Goal: Navigation & Orientation: Find specific page/section

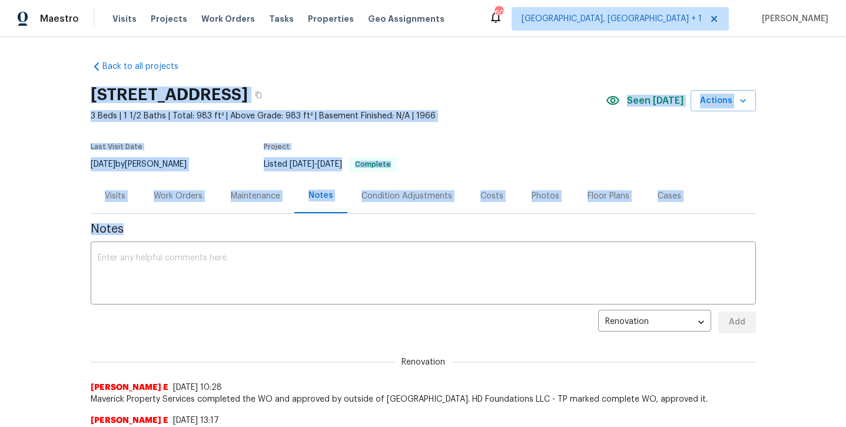
drag, startPoint x: 341, startPoint y: 86, endPoint x: 341, endPoint y: 49, distance: 37.1
click at [341, 49] on div "Back to all projects [STREET_ADDRESS] 3 Beds | 1 1/2 Baths | Total: 983 ft² | A…" at bounding box center [423, 232] width 846 height 390
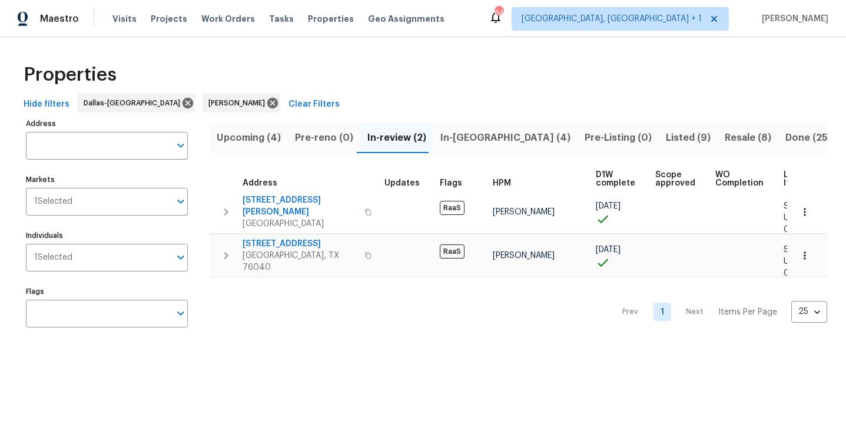
scroll to position [1, 0]
click at [724, 139] on span "Resale (8)" at bounding box center [747, 137] width 46 height 16
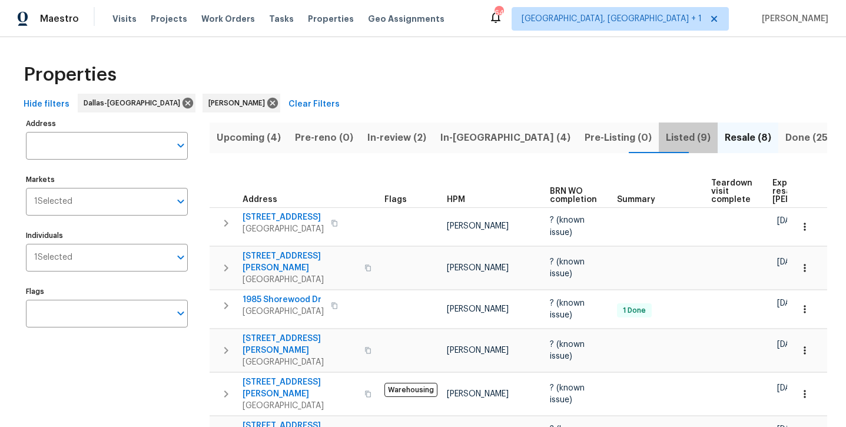
click at [665, 144] on span "Listed (9)" at bounding box center [687, 137] width 45 height 16
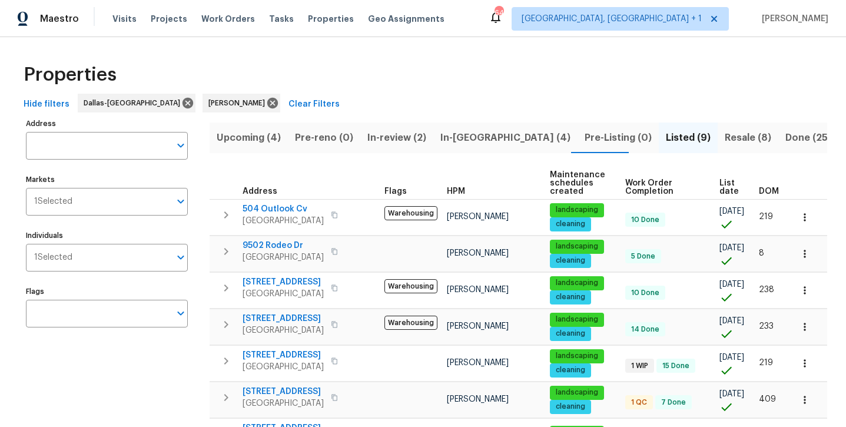
click at [724, 139] on span "Resale (8)" at bounding box center [747, 137] width 46 height 16
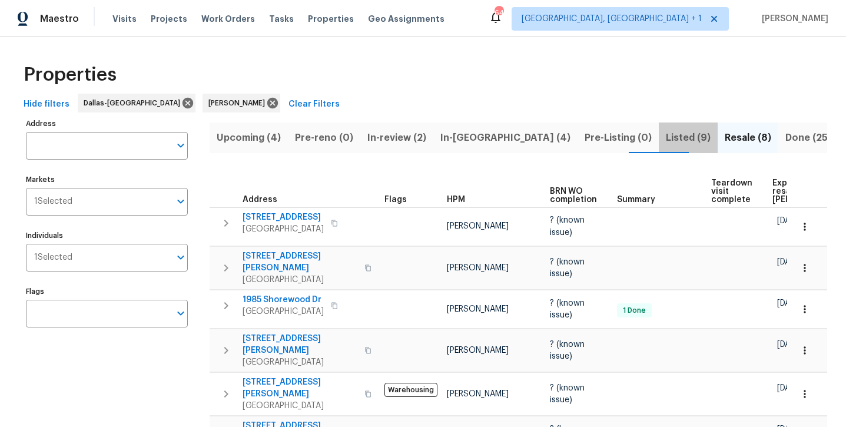
click at [665, 139] on span "Listed (9)" at bounding box center [687, 137] width 45 height 16
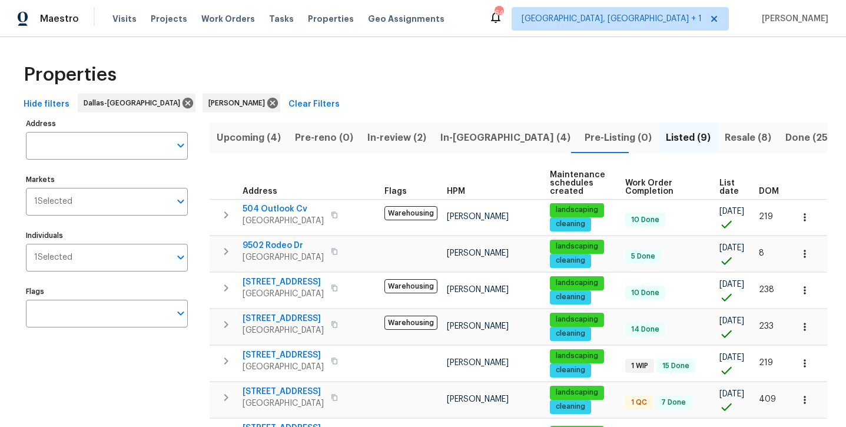
click at [724, 139] on span "Resale (8)" at bounding box center [747, 137] width 46 height 16
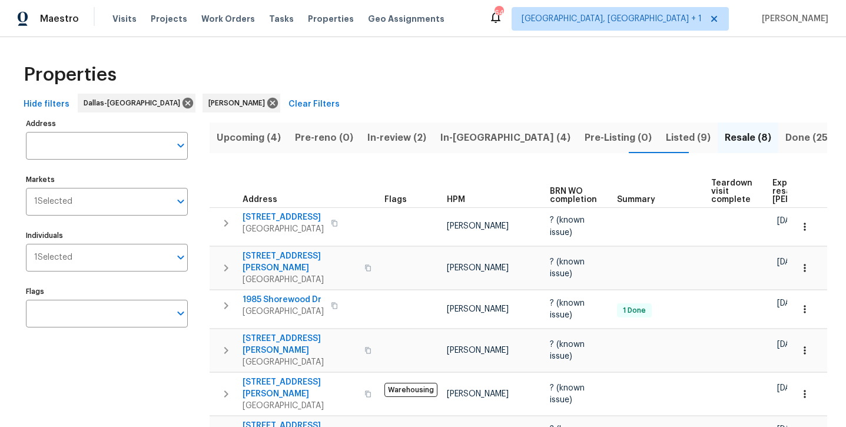
click at [465, 143] on span "In-reno (4)" at bounding box center [505, 137] width 130 height 16
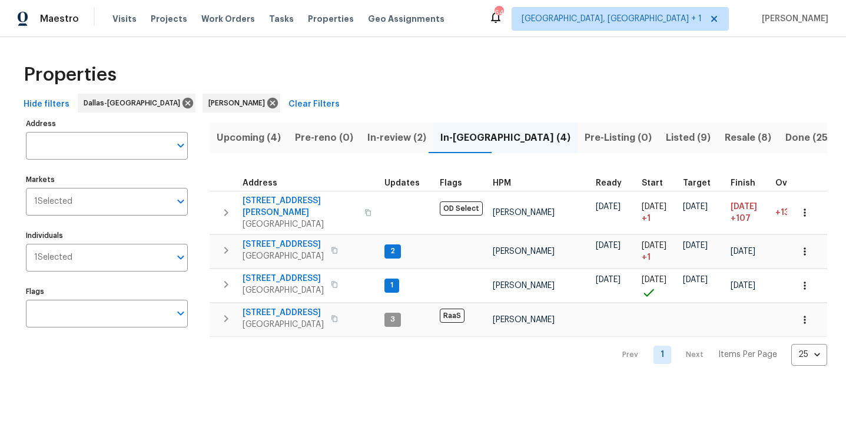
click at [249, 141] on span "Upcoming (4)" at bounding box center [249, 137] width 64 height 16
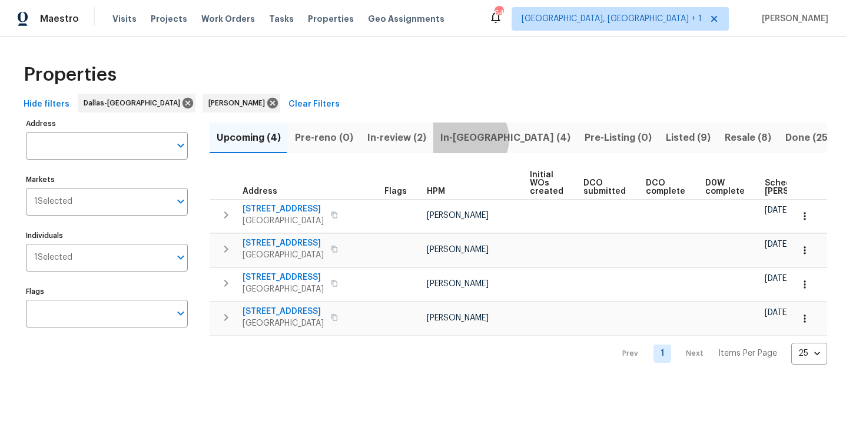
click at [464, 138] on span "In-reno (4)" at bounding box center [505, 137] width 130 height 16
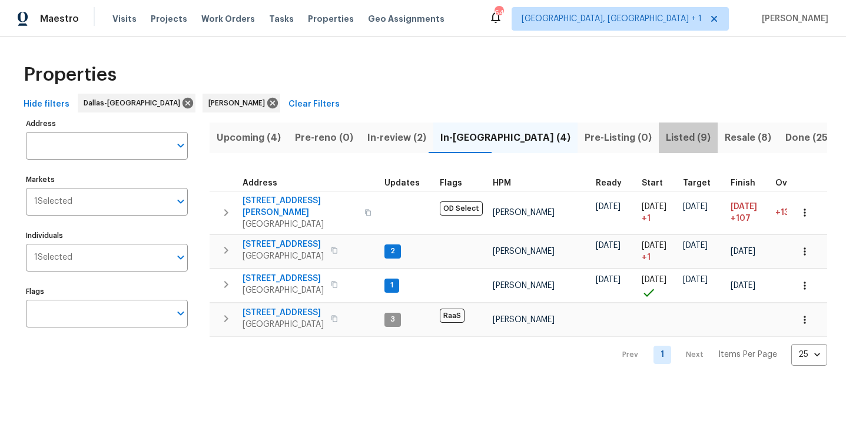
click at [665, 138] on span "Listed (9)" at bounding box center [687, 137] width 45 height 16
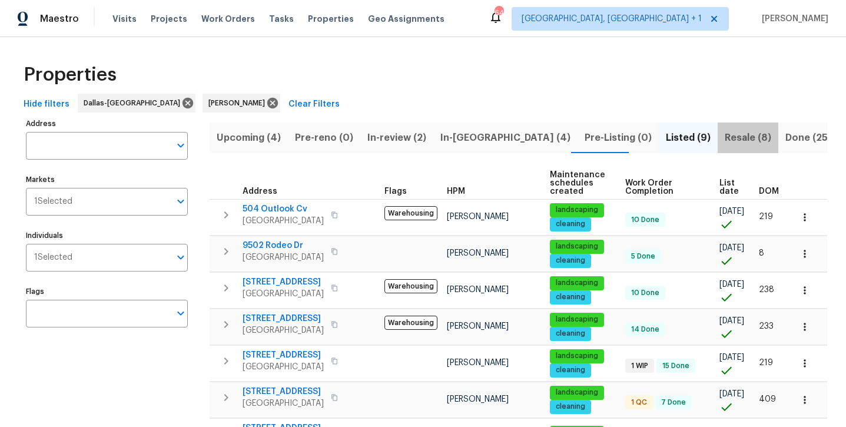
click at [717, 147] on button "Resale (8)" at bounding box center [747, 137] width 61 height 31
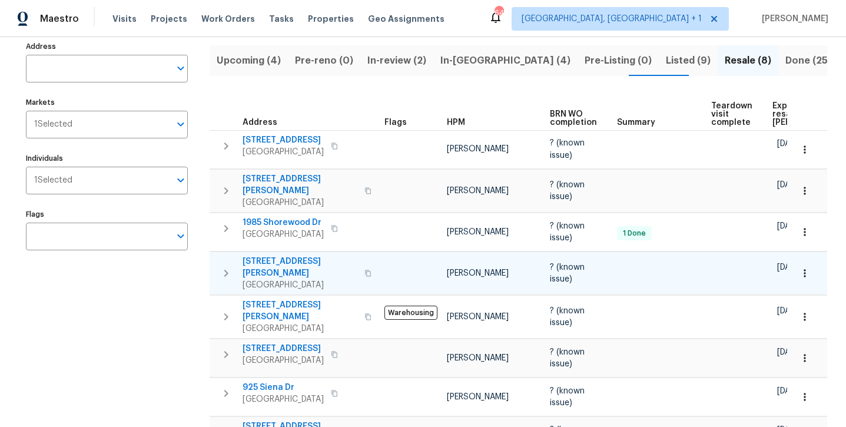
scroll to position [76, 0]
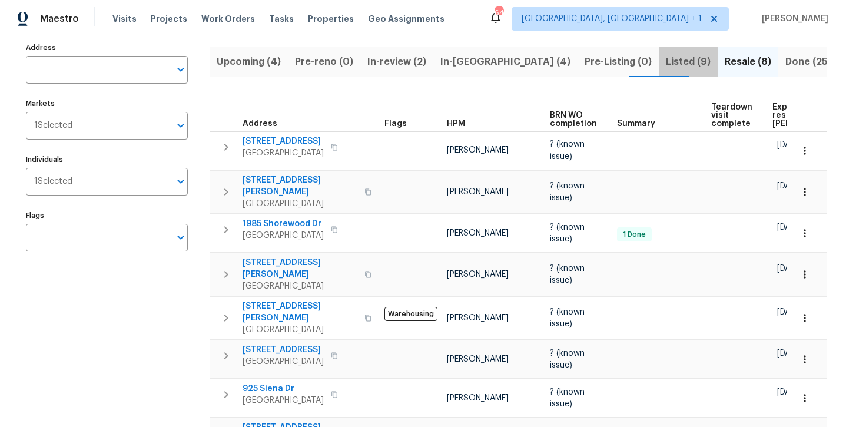
click at [665, 64] on span "Listed (9)" at bounding box center [687, 62] width 45 height 16
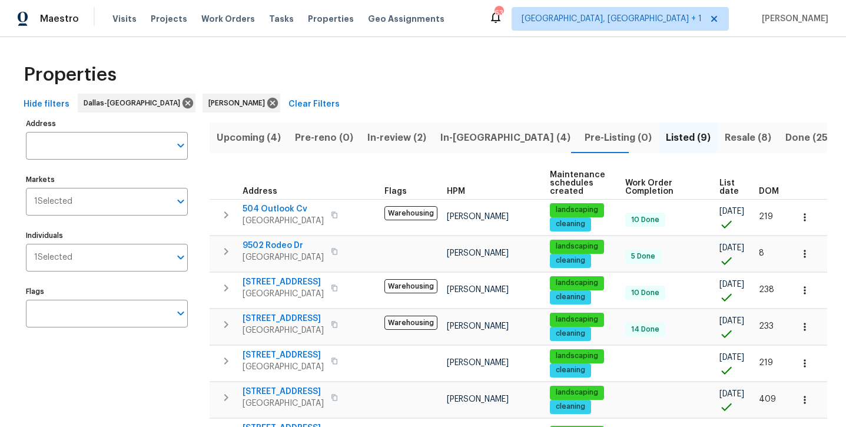
click at [724, 142] on span "Resale (8)" at bounding box center [747, 137] width 46 height 16
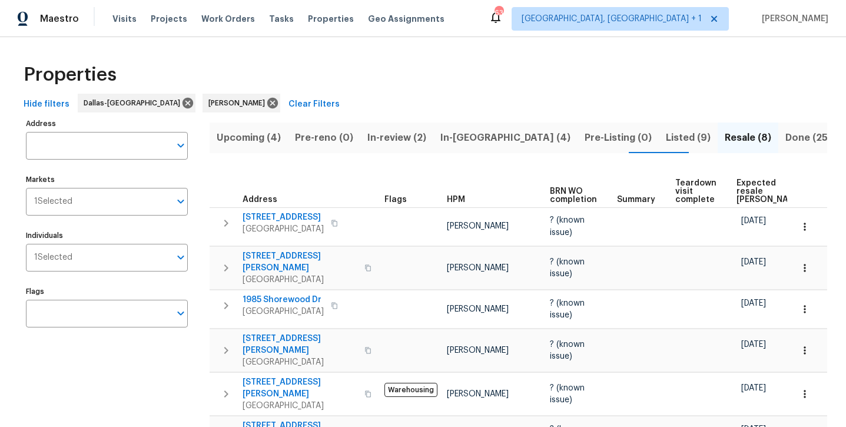
click at [461, 141] on span "In-reno (4)" at bounding box center [505, 137] width 130 height 16
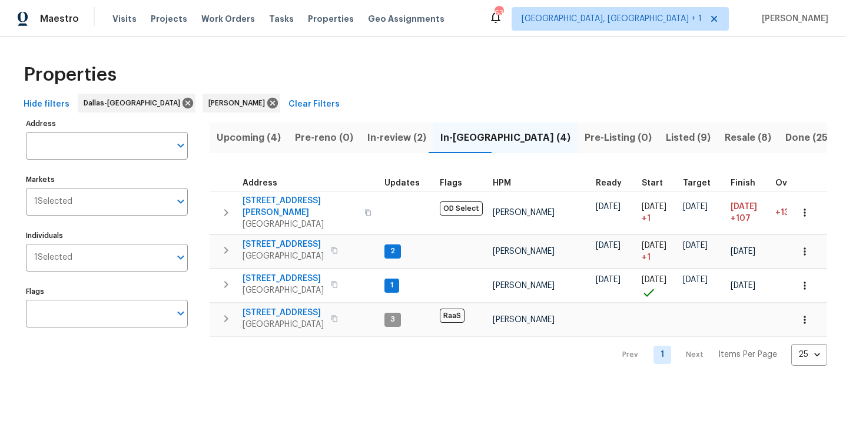
click at [387, 142] on span "In-review (2)" at bounding box center [396, 137] width 59 height 16
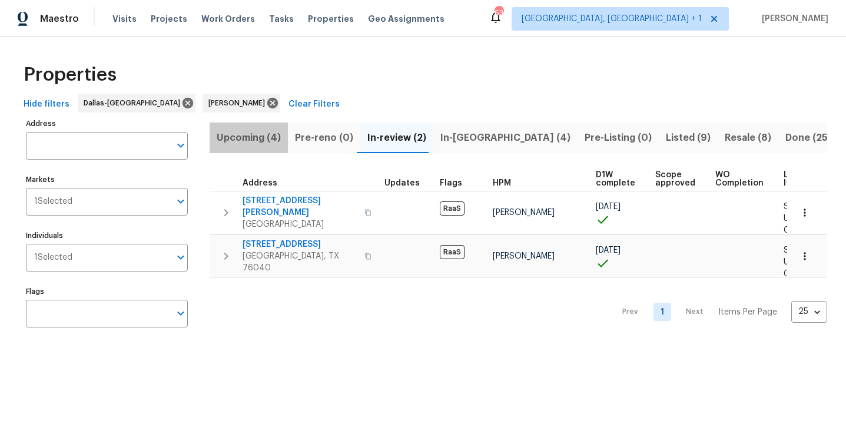
click at [251, 132] on span "Upcoming (4)" at bounding box center [249, 137] width 64 height 16
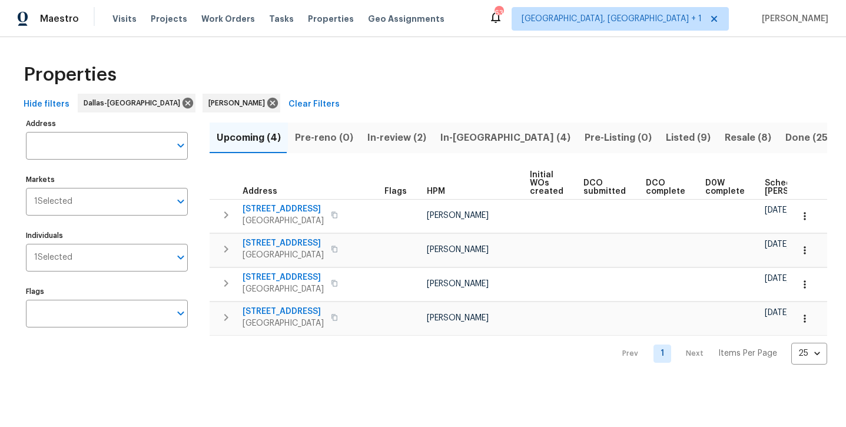
click at [665, 138] on span "Listed (9)" at bounding box center [687, 137] width 45 height 16
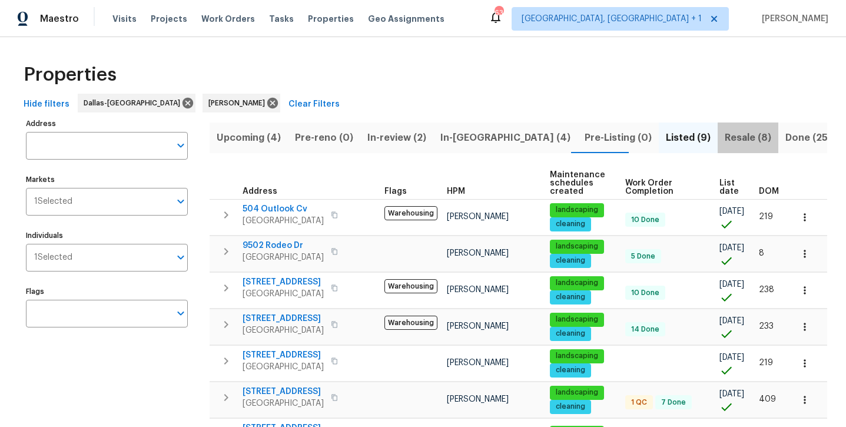
click at [724, 136] on span "Resale (8)" at bounding box center [747, 137] width 46 height 16
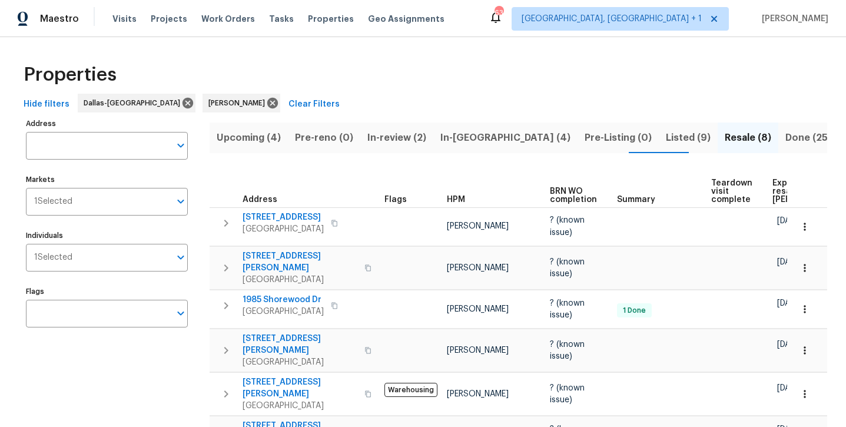
click at [451, 139] on span "In-reno (4)" at bounding box center [505, 137] width 130 height 16
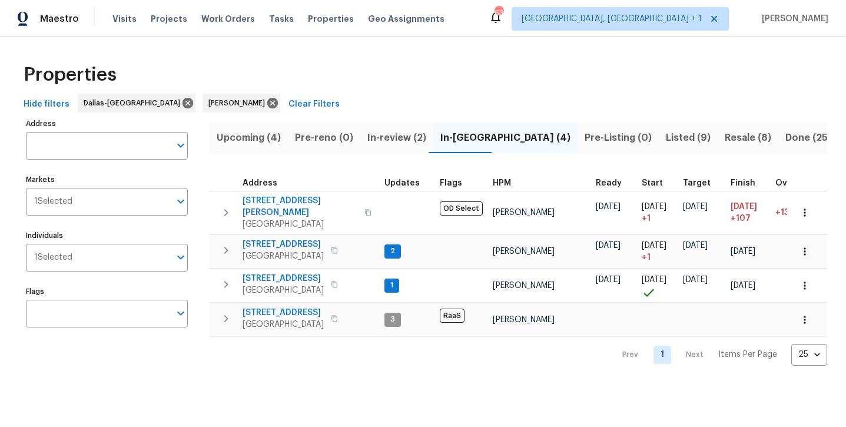
click at [392, 136] on span "In-review (2)" at bounding box center [396, 137] width 59 height 16
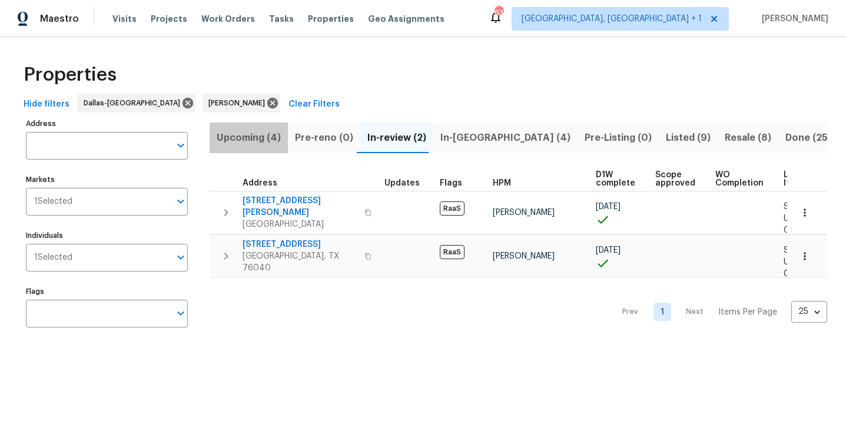
click at [251, 142] on span "Upcoming (4)" at bounding box center [249, 137] width 64 height 16
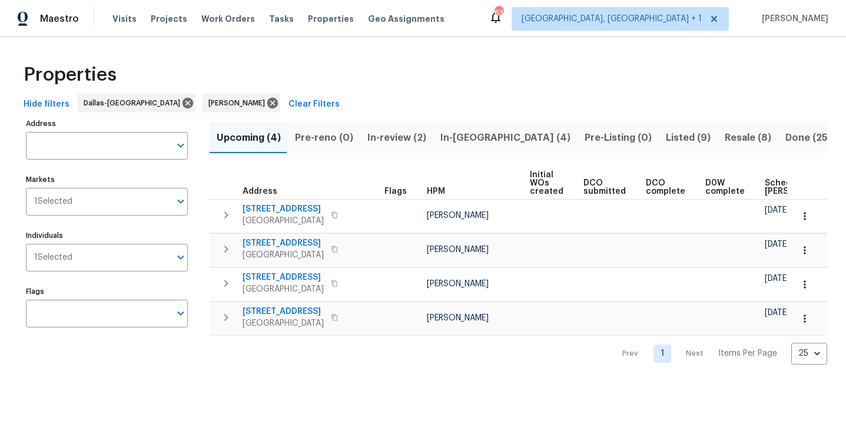
click at [665, 144] on span "Listed (9)" at bounding box center [687, 137] width 45 height 16
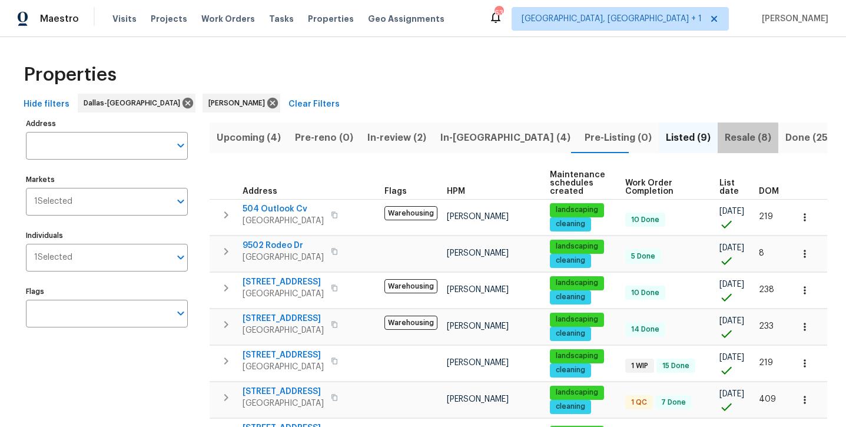
click at [724, 138] on span "Resale (8)" at bounding box center [747, 137] width 46 height 16
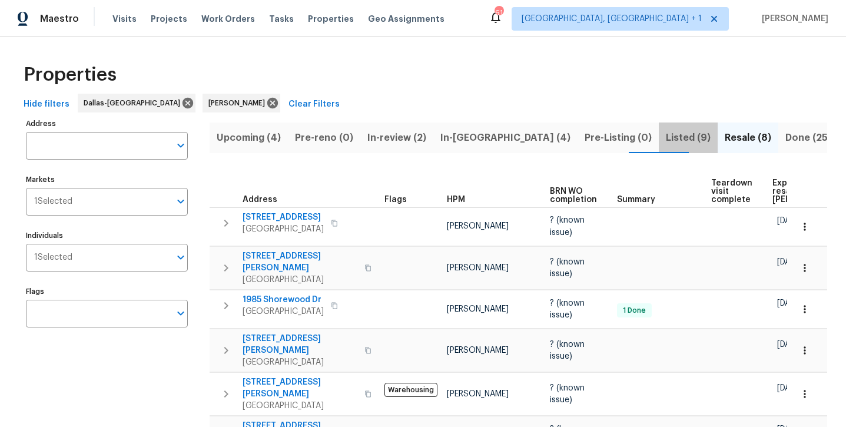
click at [665, 138] on span "Listed (9)" at bounding box center [687, 137] width 45 height 16
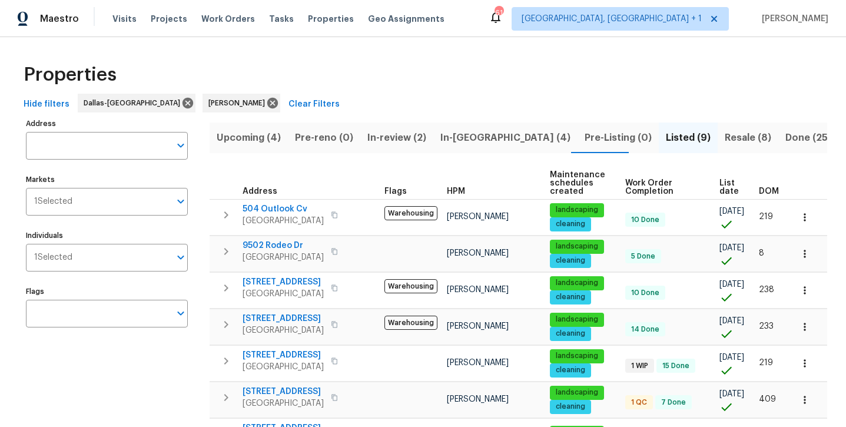
click at [778, 148] on button "Done (256)" at bounding box center [811, 137] width 66 height 31
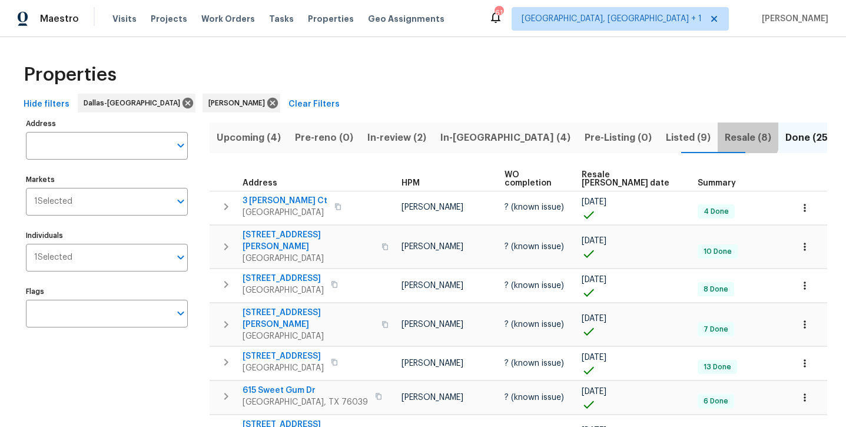
click at [724, 134] on span "Resale (8)" at bounding box center [747, 137] width 46 height 16
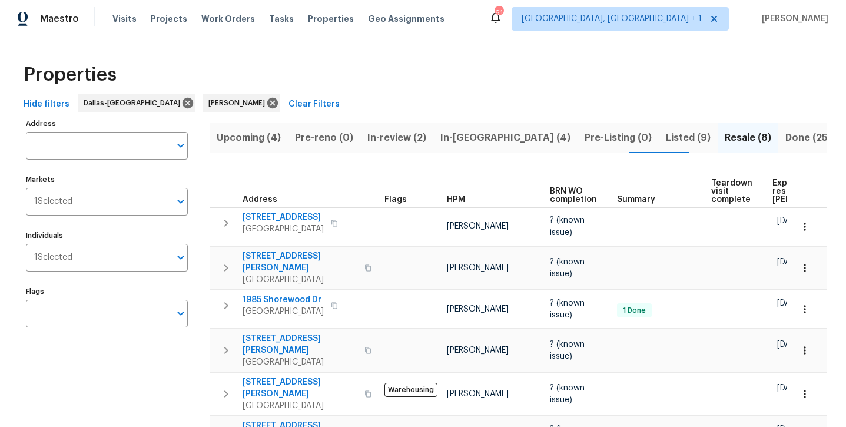
click at [665, 134] on span "Listed (9)" at bounding box center [687, 137] width 45 height 16
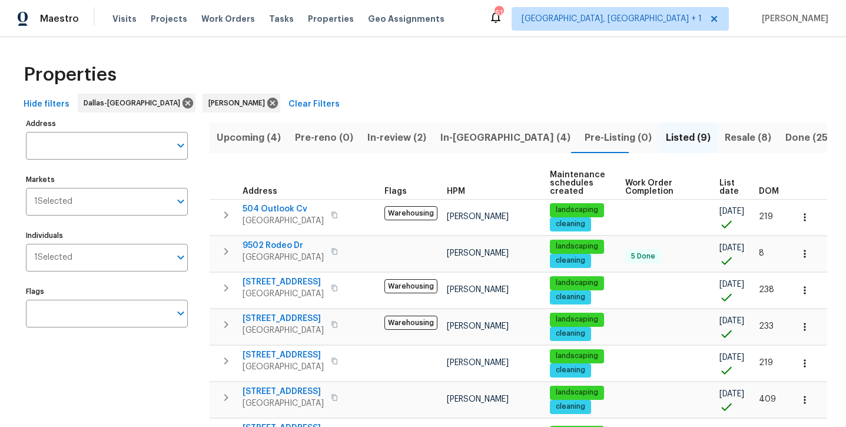
click at [448, 135] on span "In-reno (4)" at bounding box center [505, 137] width 130 height 16
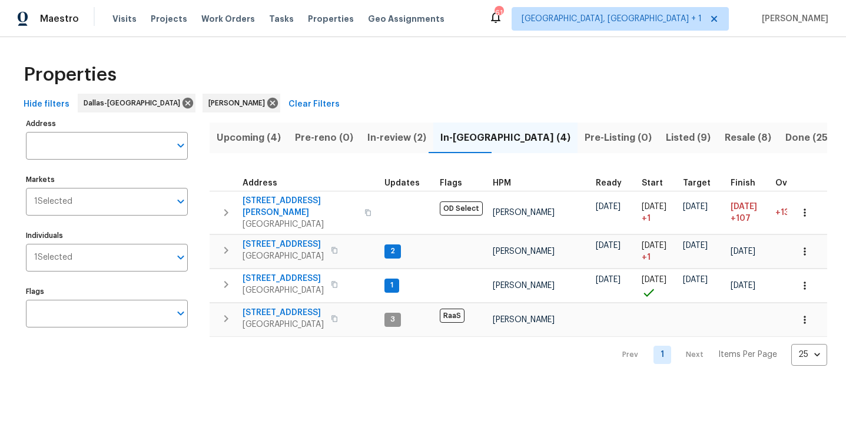
click at [368, 137] on span "In-review (2)" at bounding box center [396, 137] width 59 height 16
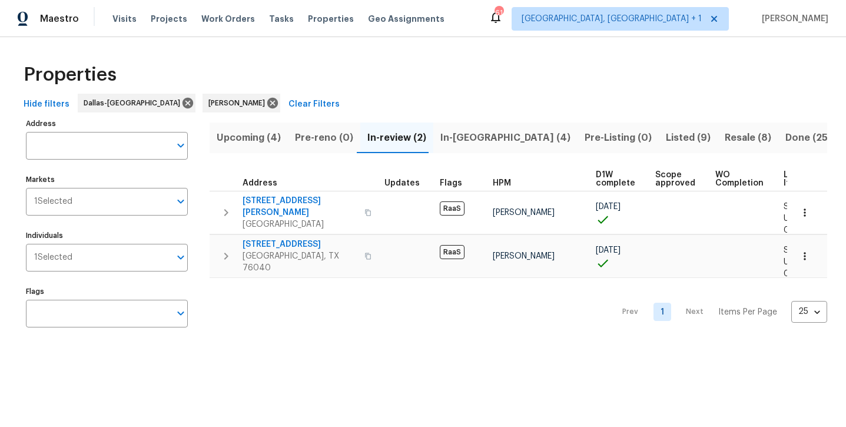
click at [228, 139] on span "Upcoming (4)" at bounding box center [249, 137] width 64 height 16
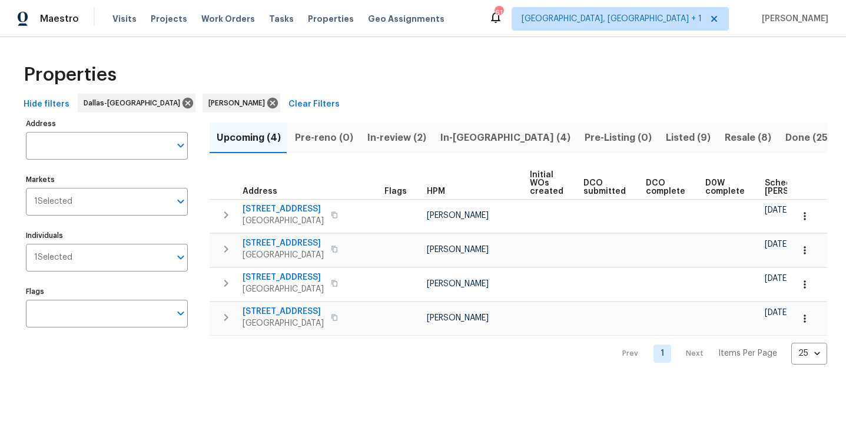
click at [395, 137] on span "In-review (2)" at bounding box center [396, 137] width 59 height 16
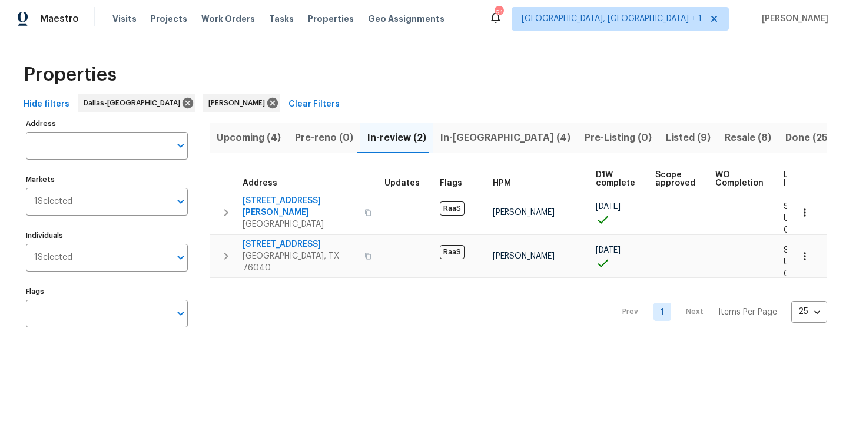
click at [468, 142] on span "In-reno (4)" at bounding box center [505, 137] width 130 height 16
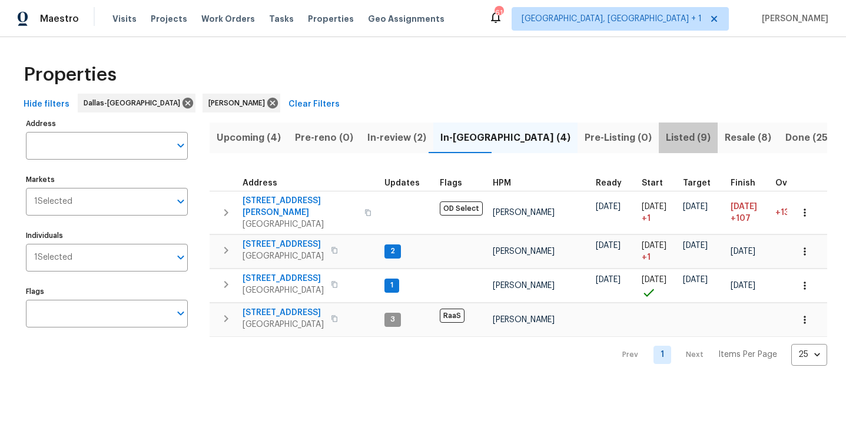
click at [665, 138] on span "Listed (9)" at bounding box center [687, 137] width 45 height 16
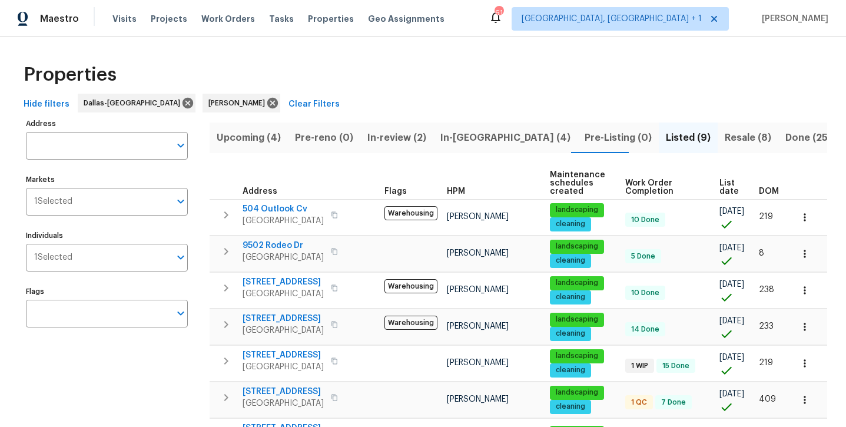
click at [724, 143] on span "Resale (8)" at bounding box center [747, 137] width 46 height 16
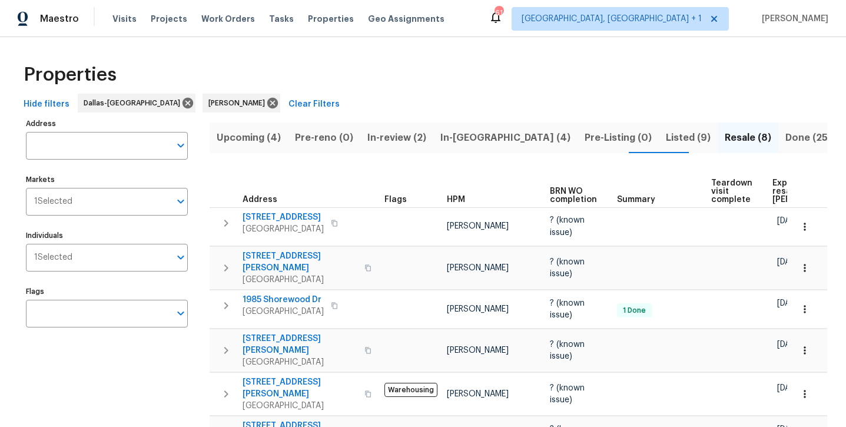
click at [785, 135] on span "Done (256)" at bounding box center [811, 137] width 52 height 16
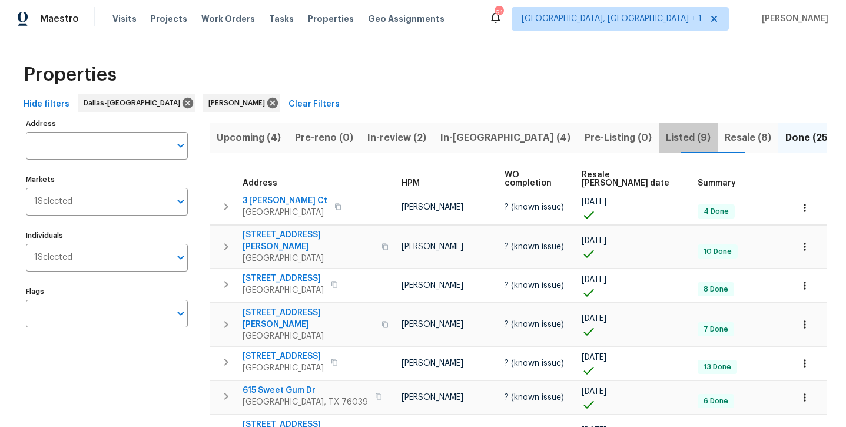
click at [665, 143] on span "Listed (9)" at bounding box center [687, 137] width 45 height 16
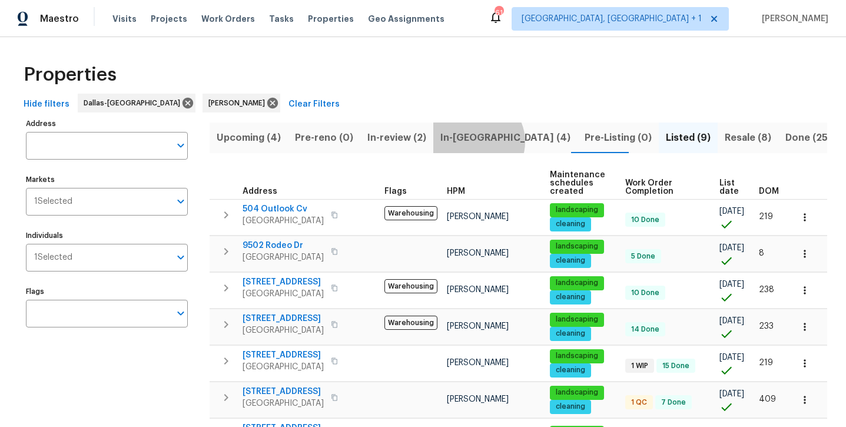
click at [472, 141] on span "In-reno (4)" at bounding box center [505, 137] width 130 height 16
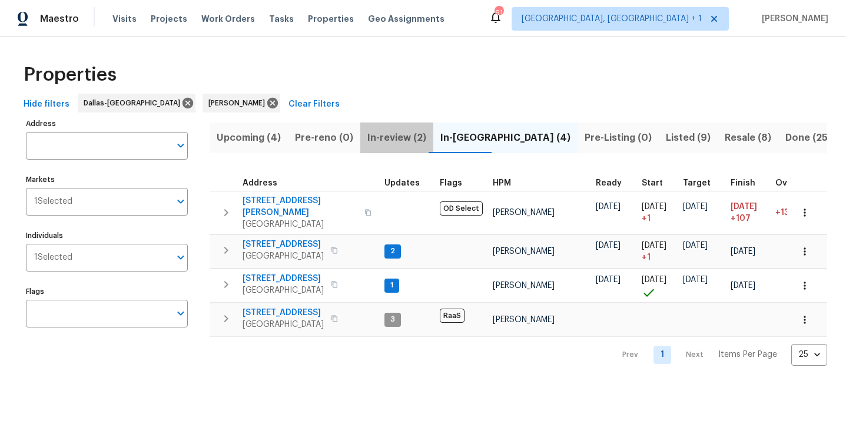
click at [401, 138] on span "In-review (2)" at bounding box center [396, 137] width 59 height 16
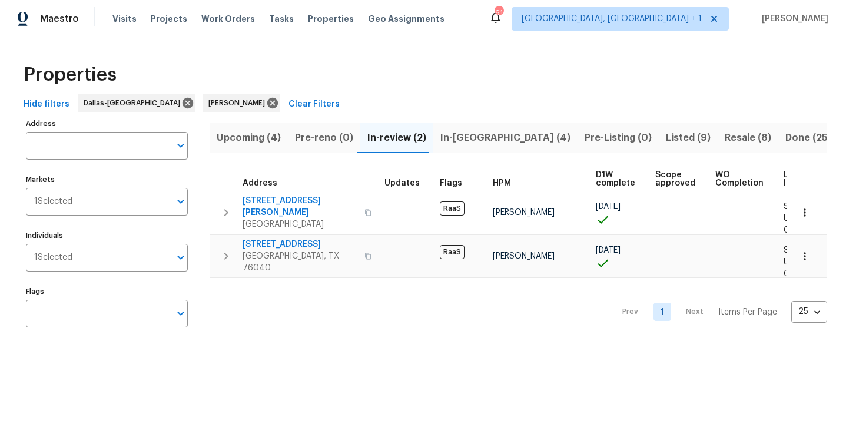
click at [253, 137] on span "Upcoming (4)" at bounding box center [249, 137] width 64 height 16
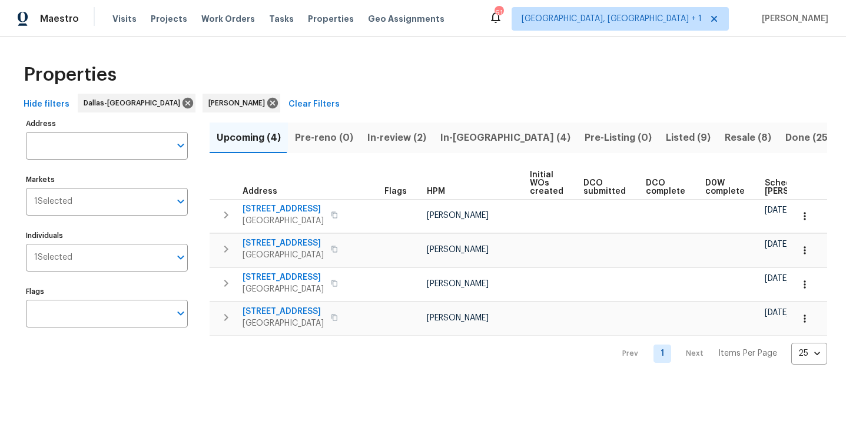
click at [401, 141] on span "In-review (2)" at bounding box center [396, 137] width 59 height 16
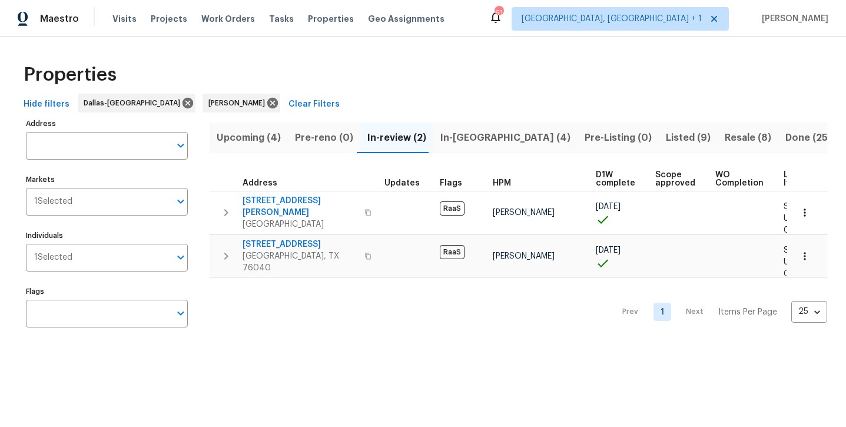
click at [456, 141] on span "In-reno (4)" at bounding box center [505, 137] width 130 height 16
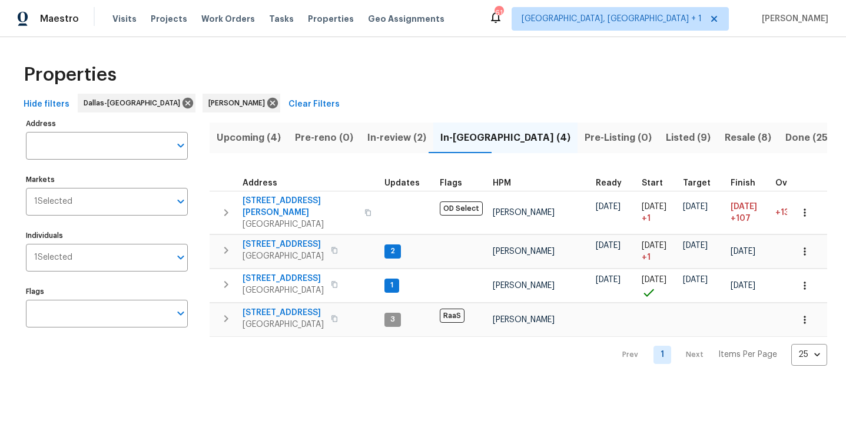
click at [665, 133] on span "Listed (9)" at bounding box center [687, 137] width 45 height 16
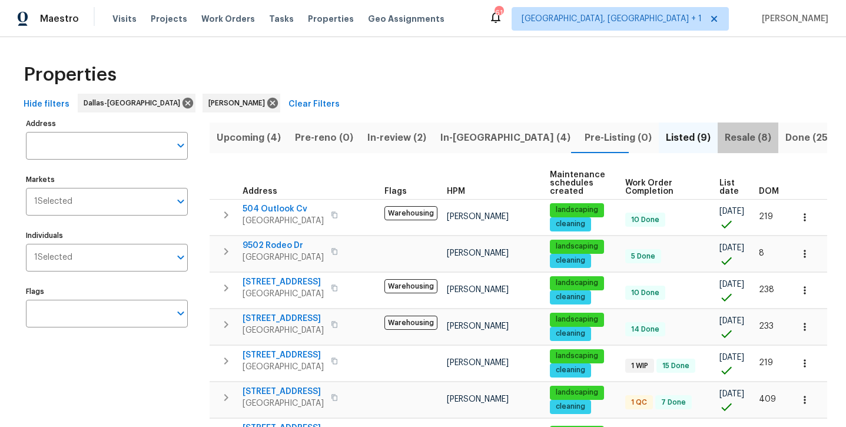
click at [724, 134] on span "Resale (8)" at bounding box center [747, 137] width 46 height 16
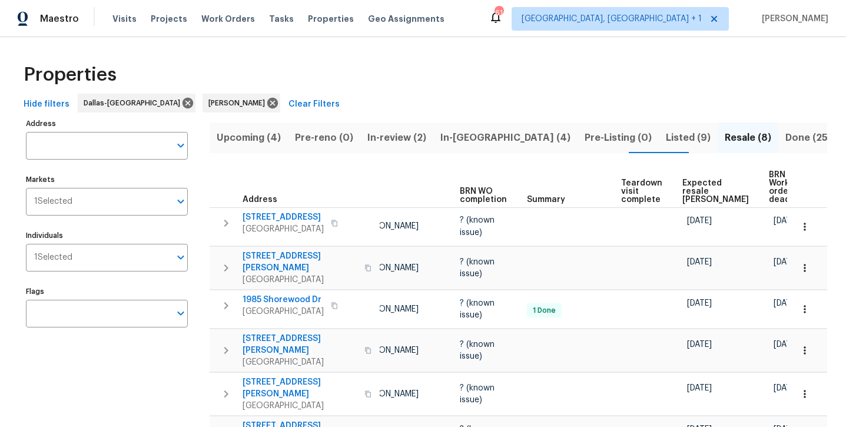
click at [440, 142] on span "In-reno (4)" at bounding box center [505, 137] width 130 height 16
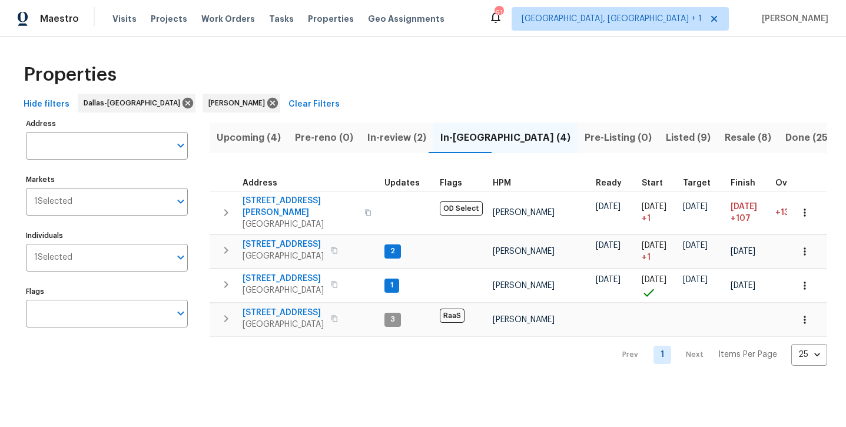
click at [377, 135] on span "In-review (2)" at bounding box center [396, 137] width 59 height 16
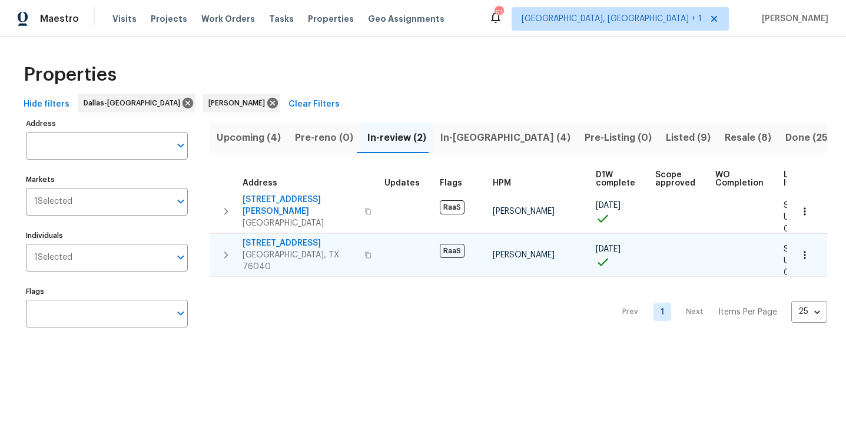
scroll to position [1, 0]
click at [269, 138] on span "Upcoming (4)" at bounding box center [249, 137] width 64 height 16
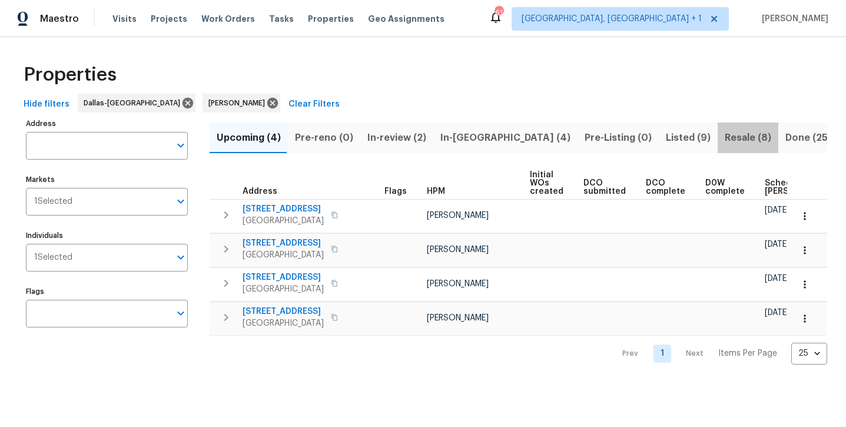
click at [724, 139] on span "Resale (8)" at bounding box center [747, 137] width 46 height 16
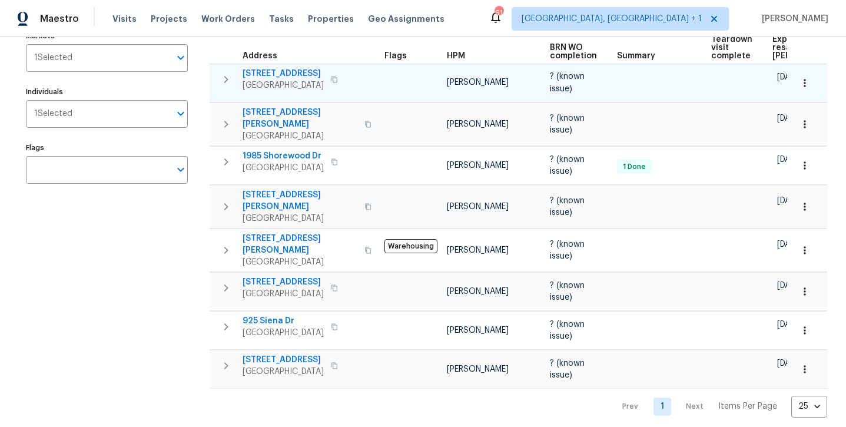
scroll to position [143, 0]
click at [299, 72] on span "13408 Dove Ranch Rd" at bounding box center [282, 74] width 81 height 12
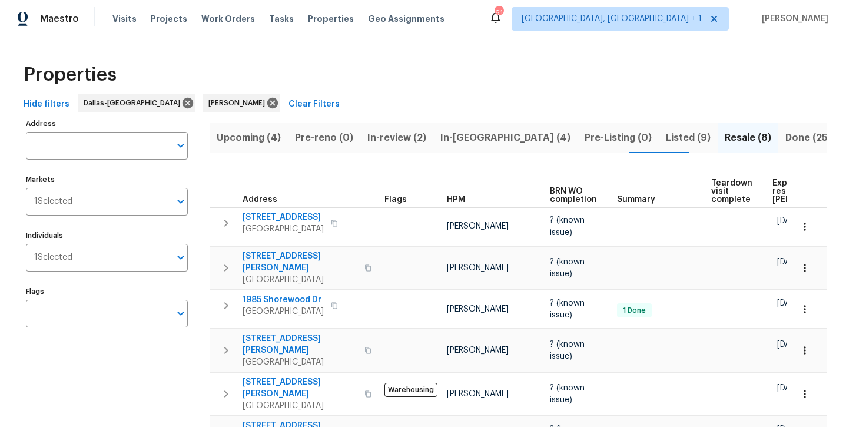
scroll to position [0, 0]
click at [446, 147] on button "In-reno (4)" at bounding box center [505, 137] width 144 height 31
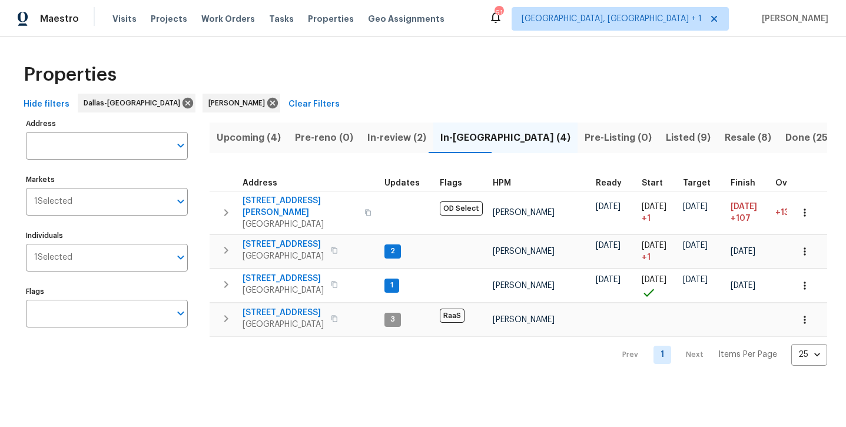
click at [665, 142] on span "Listed (9)" at bounding box center [687, 137] width 45 height 16
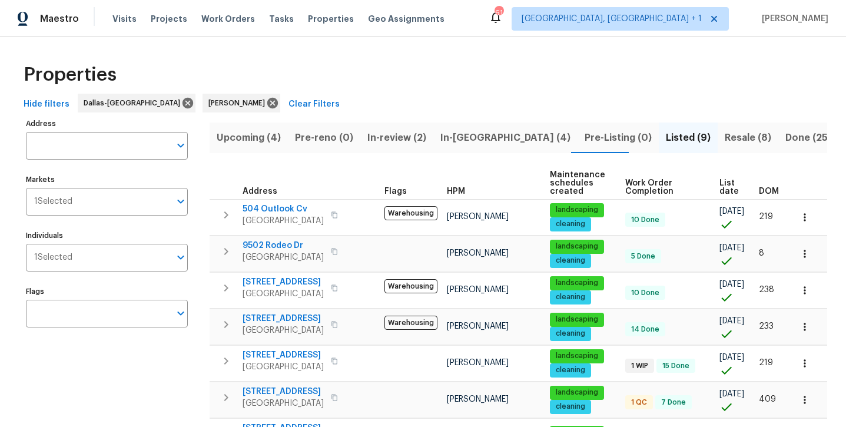
click at [717, 147] on button "Resale (8)" at bounding box center [747, 137] width 61 height 31
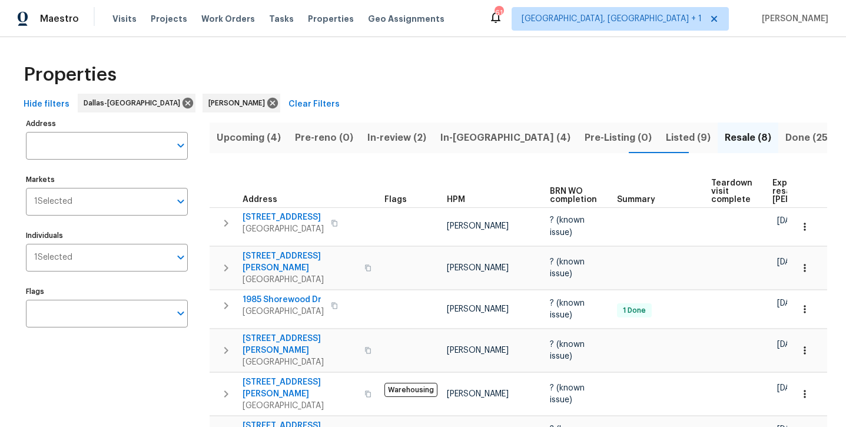
click at [231, 128] on button "Upcoming (4)" at bounding box center [248, 137] width 78 height 31
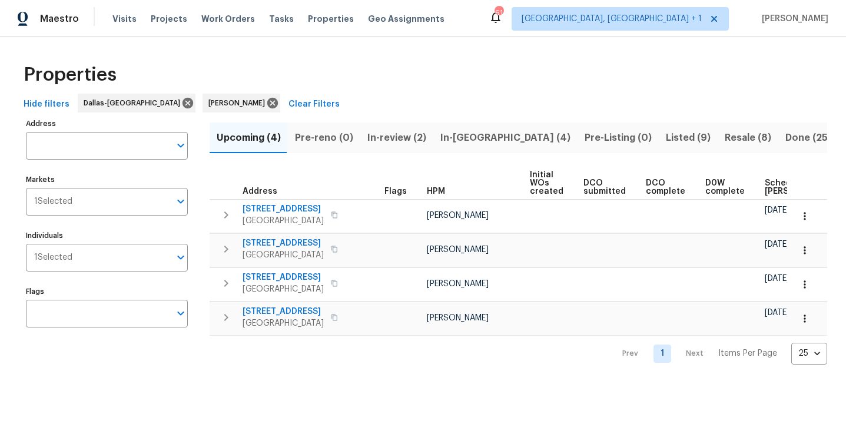
click at [378, 141] on span "In-review (2)" at bounding box center [396, 137] width 59 height 16
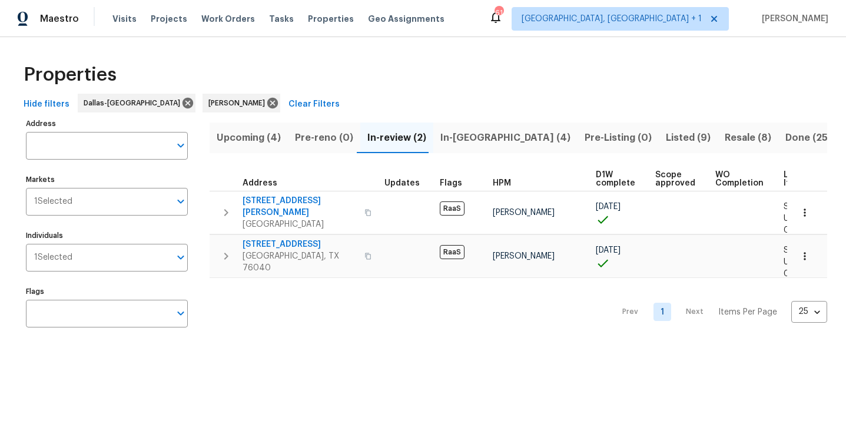
click at [464, 131] on span "In-reno (4)" at bounding box center [505, 137] width 130 height 16
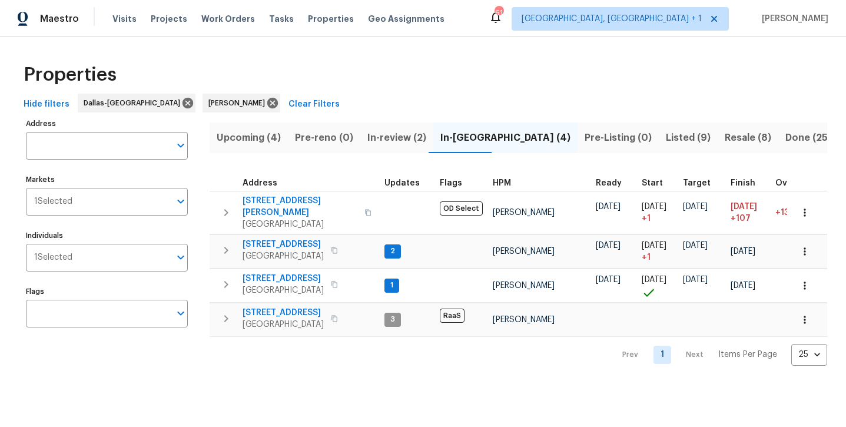
click at [665, 132] on span "Listed (9)" at bounding box center [687, 137] width 45 height 16
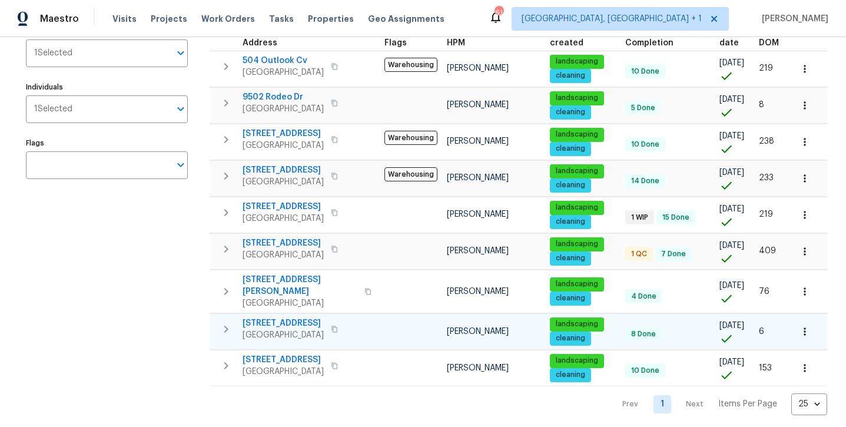
scroll to position [148, 0]
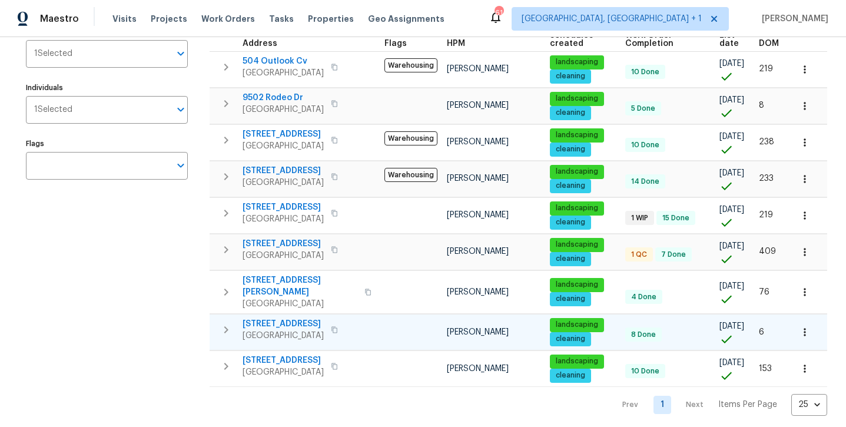
click at [266, 318] on span "300 Woodland Trl" at bounding box center [282, 324] width 81 height 12
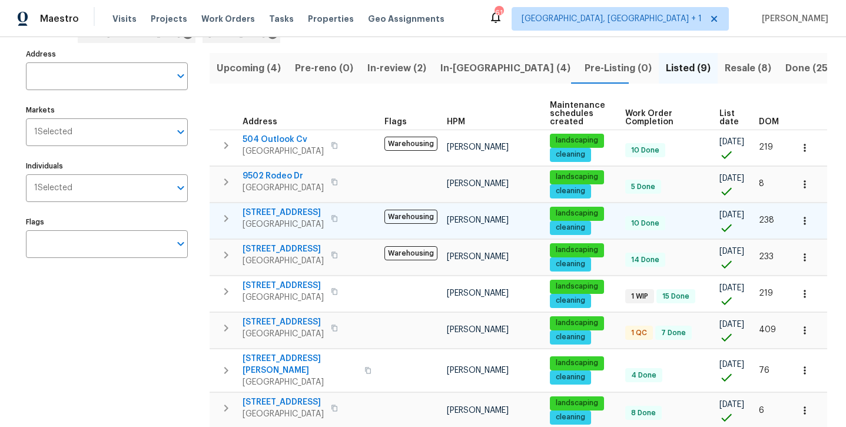
scroll to position [71, 0]
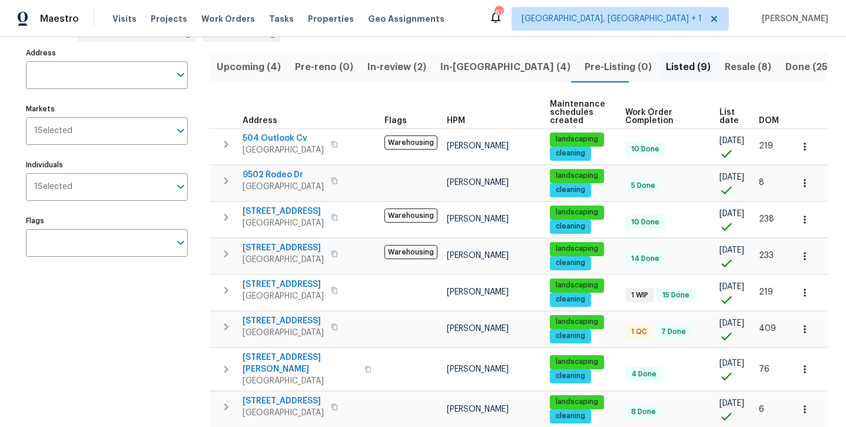
click at [724, 68] on span "Resale (8)" at bounding box center [747, 67] width 46 height 16
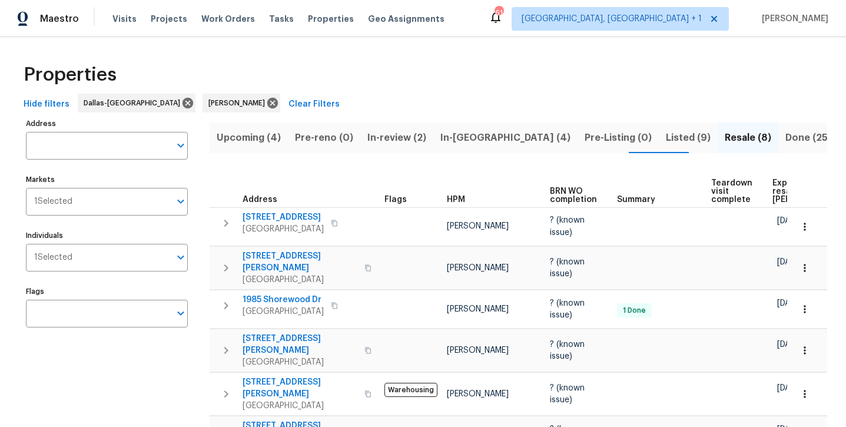
click at [665, 142] on span "Listed (9)" at bounding box center [687, 137] width 45 height 16
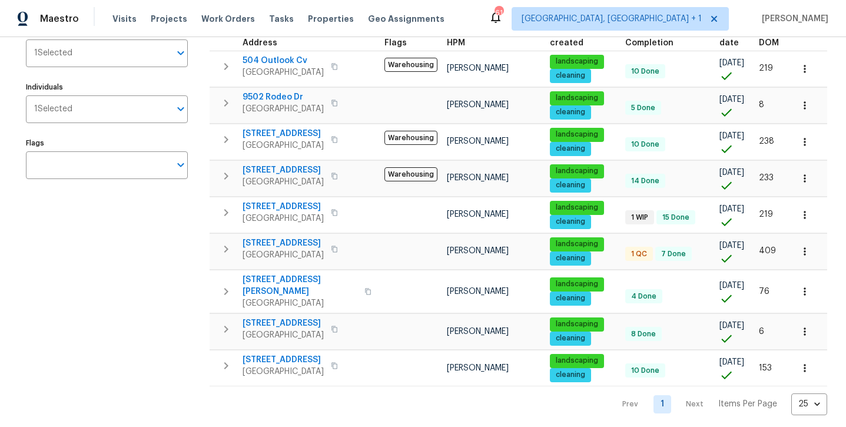
scroll to position [148, 0]
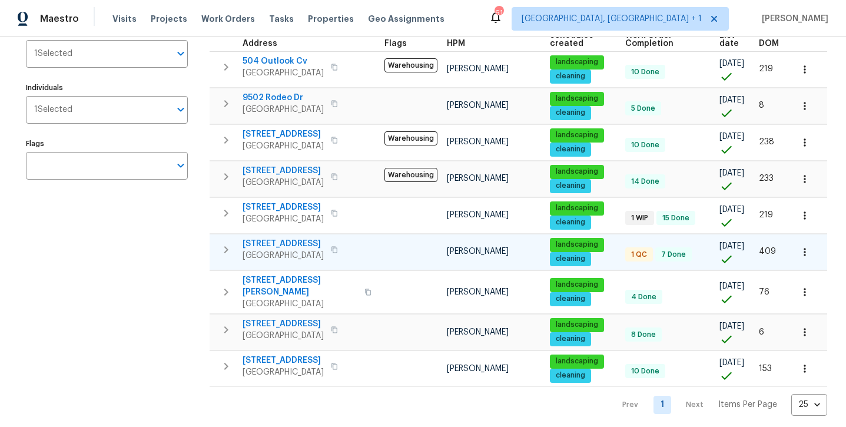
click at [294, 244] on span "[STREET_ADDRESS]" at bounding box center [282, 244] width 81 height 12
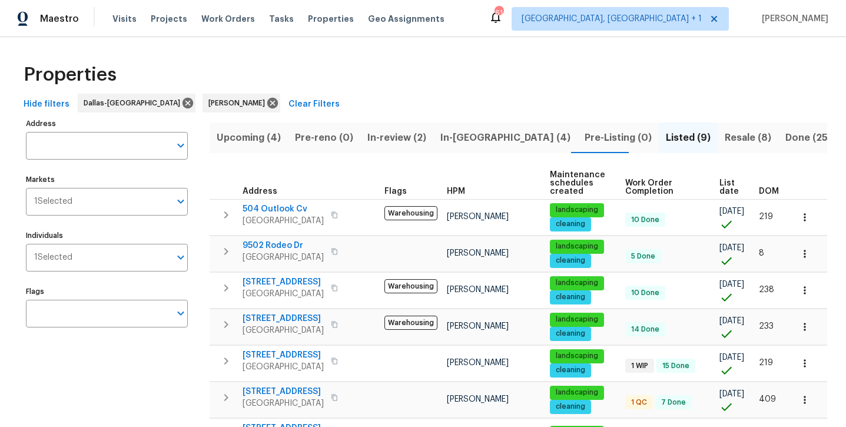
scroll to position [0, 0]
click at [465, 136] on span "In-reno (4)" at bounding box center [505, 137] width 130 height 16
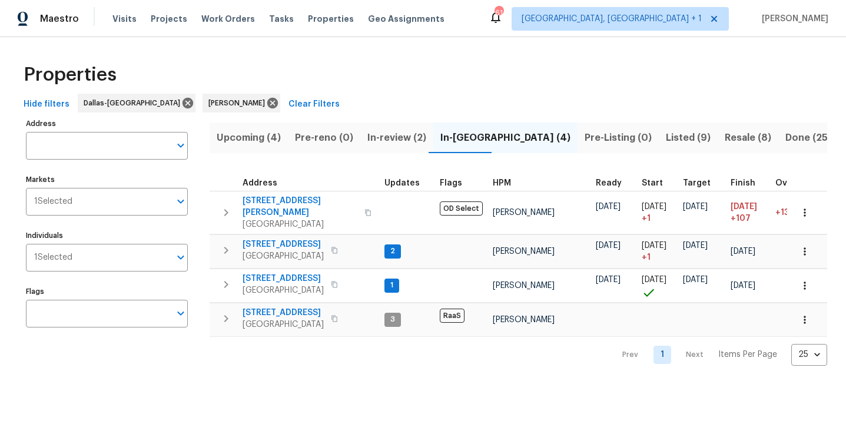
click at [373, 139] on span "In-review (2)" at bounding box center [396, 137] width 59 height 16
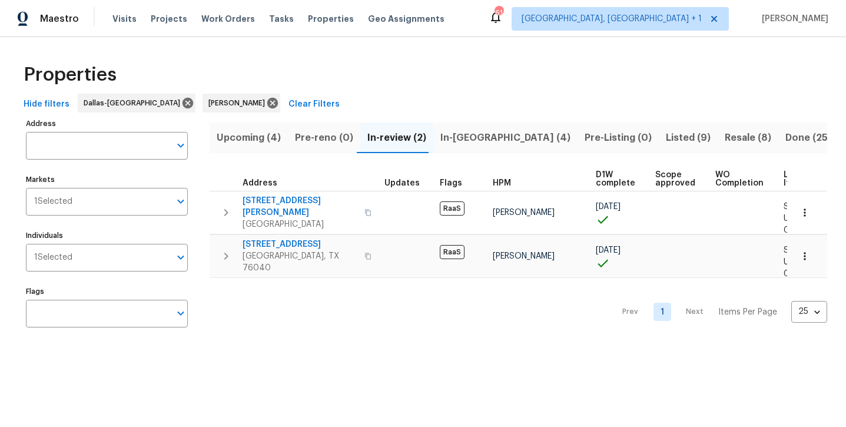
click at [257, 138] on span "Upcoming (4)" at bounding box center [249, 137] width 64 height 16
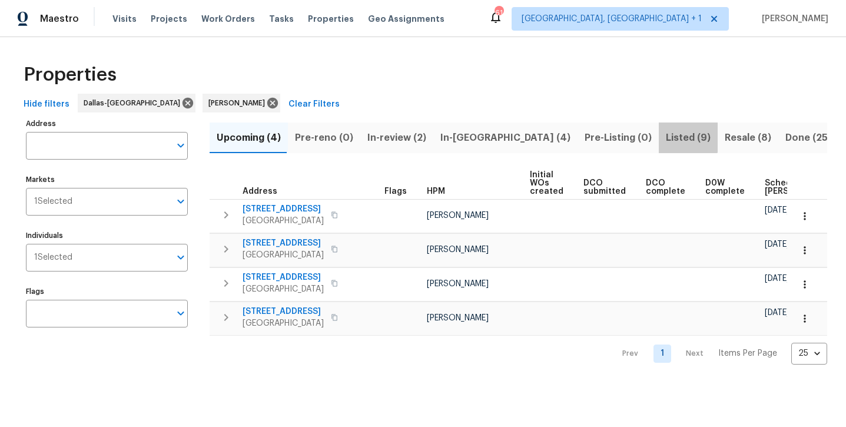
click at [665, 135] on span "Listed (9)" at bounding box center [687, 137] width 45 height 16
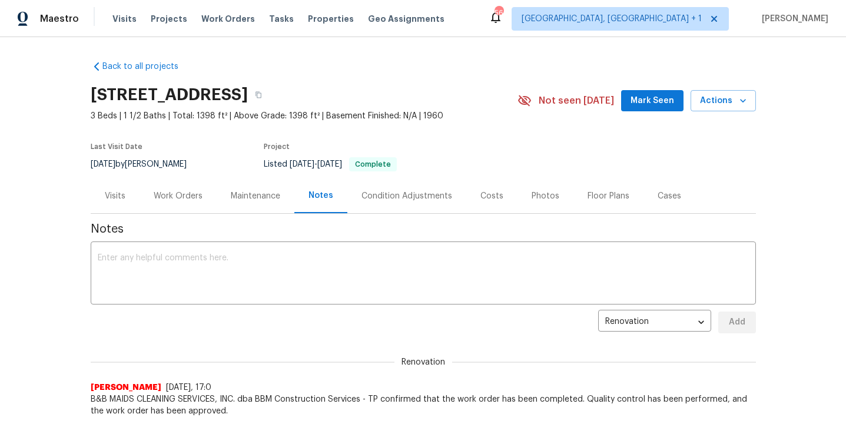
click at [274, 1] on div "Maestro Visits Projects Work Orders Tasks Properties Geo Assignments 56 [GEOGRA…" at bounding box center [423, 18] width 846 height 37
click at [531, 199] on div "Photos" at bounding box center [545, 196] width 28 height 12
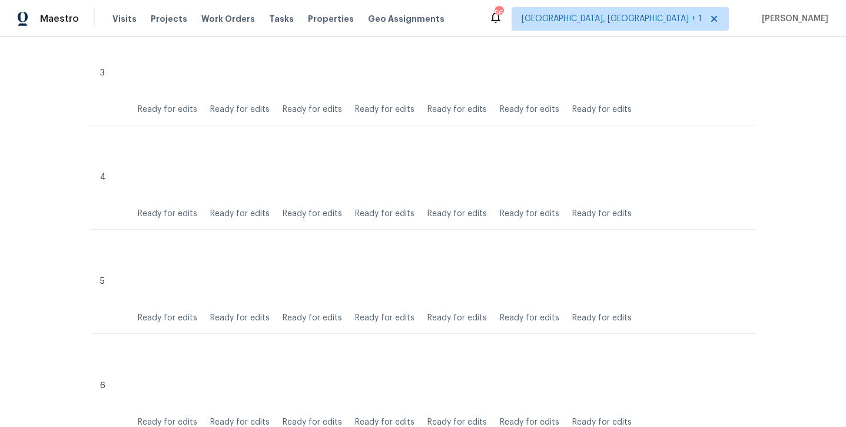
scroll to position [658, 0]
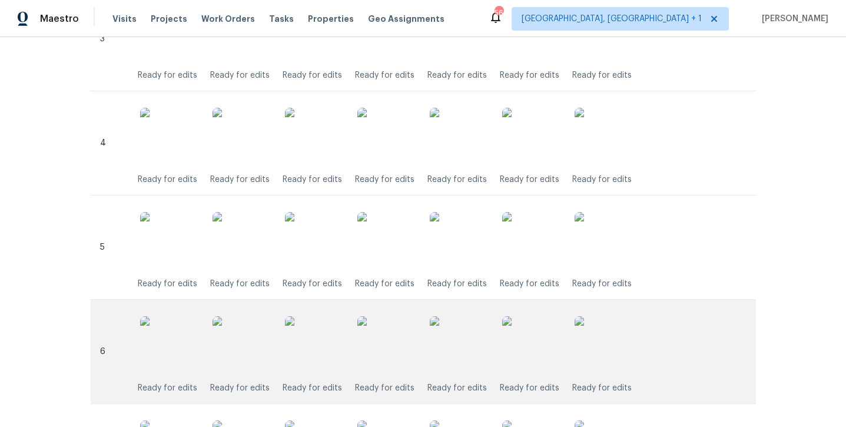
click at [319, 350] on img at bounding box center [314, 345] width 59 height 59
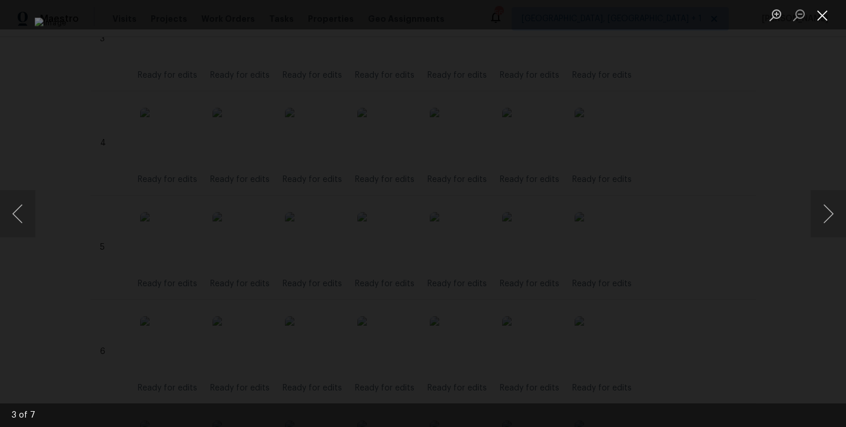
click at [827, 11] on button "Close lightbox" at bounding box center [822, 15] width 24 height 21
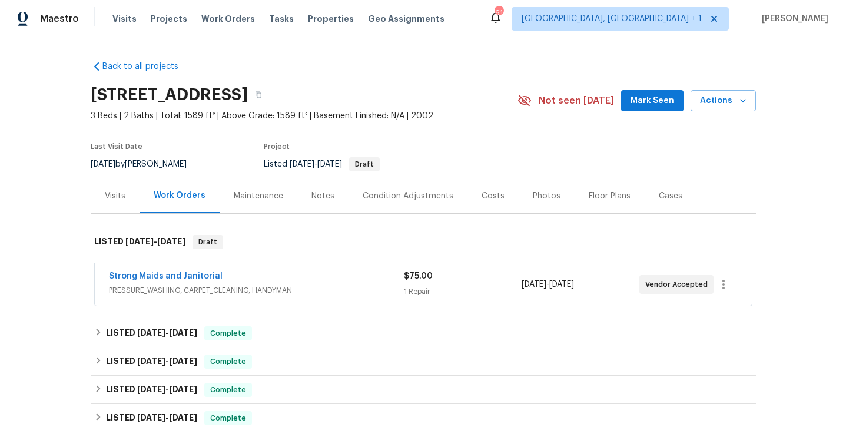
click at [541, 197] on div "Photos" at bounding box center [546, 196] width 28 height 12
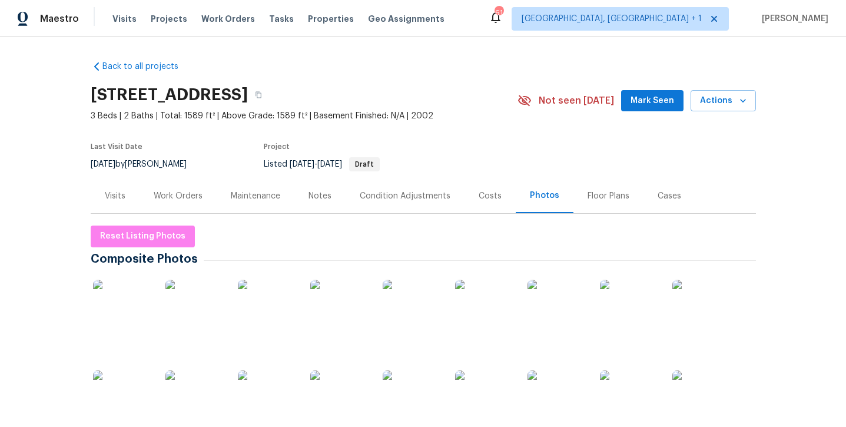
click at [132, 315] on img at bounding box center [122, 308] width 59 height 59
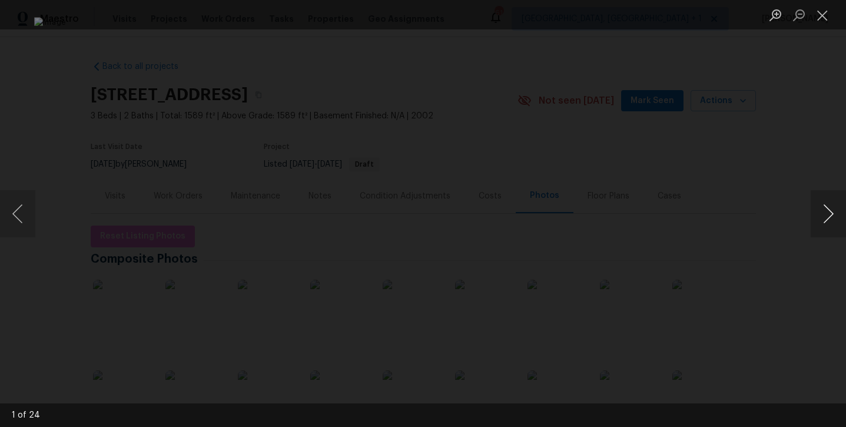
click at [822, 212] on button "Next image" at bounding box center [827, 213] width 35 height 47
click at [823, 212] on button "Next image" at bounding box center [827, 213] width 35 height 47
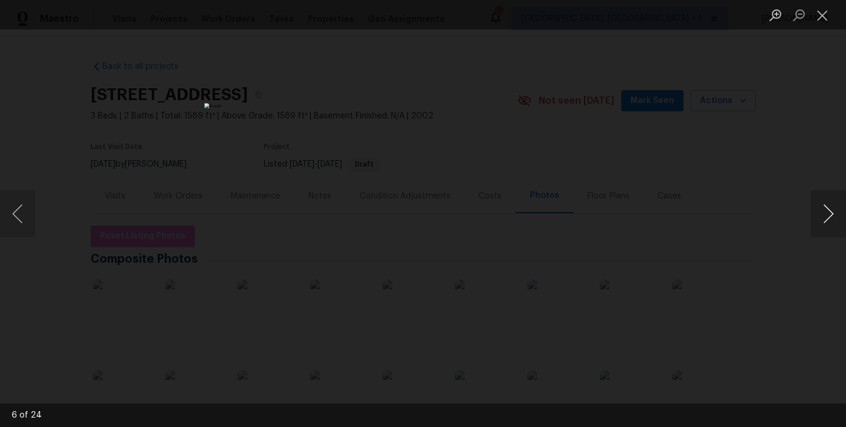
click at [823, 212] on button "Next image" at bounding box center [827, 213] width 35 height 47
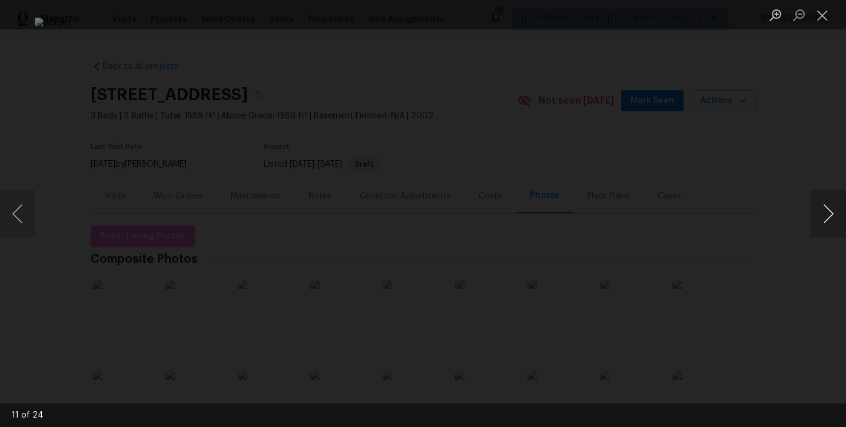
click at [823, 212] on button "Next image" at bounding box center [827, 213] width 35 height 47
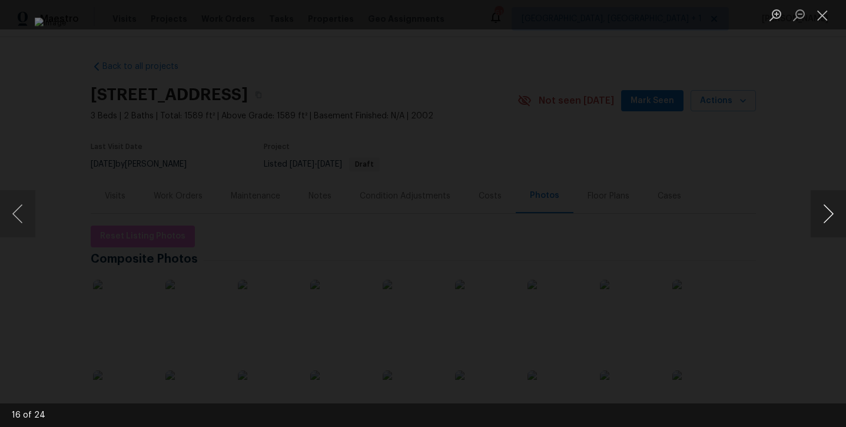
click at [823, 212] on button "Next image" at bounding box center [827, 213] width 35 height 47
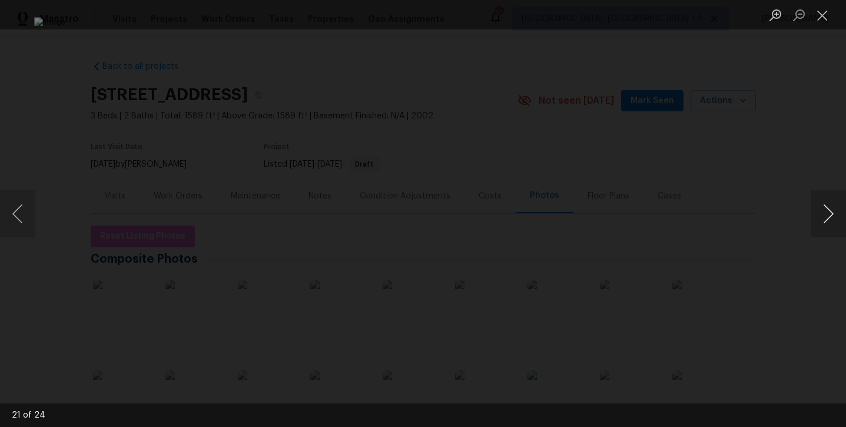
click at [823, 212] on button "Next image" at bounding box center [827, 213] width 35 height 47
click at [17, 207] on button "Previous image" at bounding box center [17, 213] width 35 height 47
click at [830, 215] on button "Next image" at bounding box center [827, 213] width 35 height 47
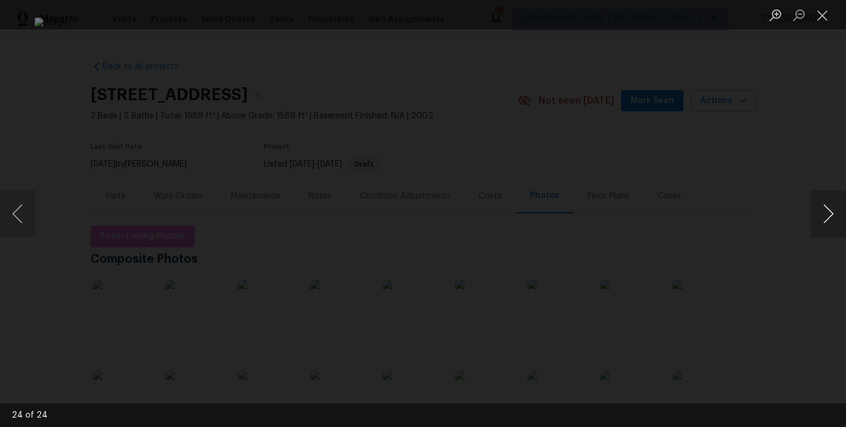
click at [830, 215] on button "Next image" at bounding box center [827, 213] width 35 height 47
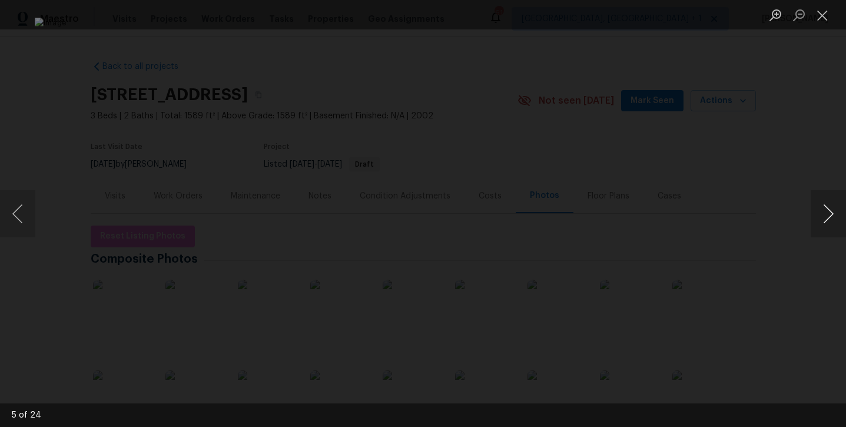
click at [830, 215] on button "Next image" at bounding box center [827, 213] width 35 height 47
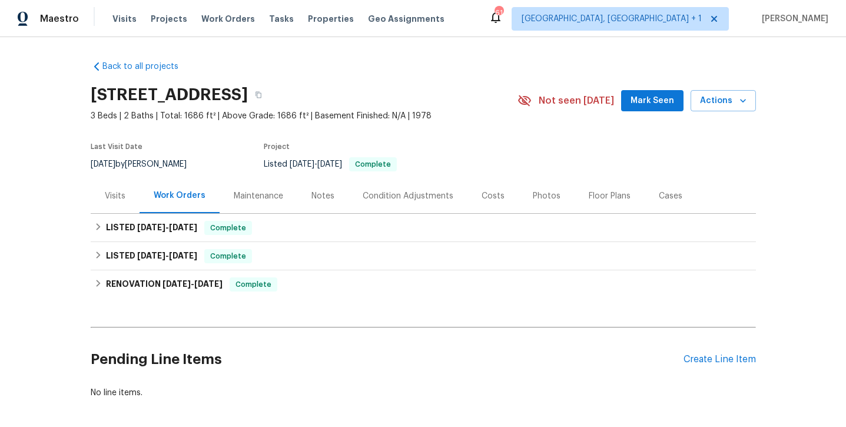
click at [525, 196] on div "Photos" at bounding box center [546, 195] width 56 height 35
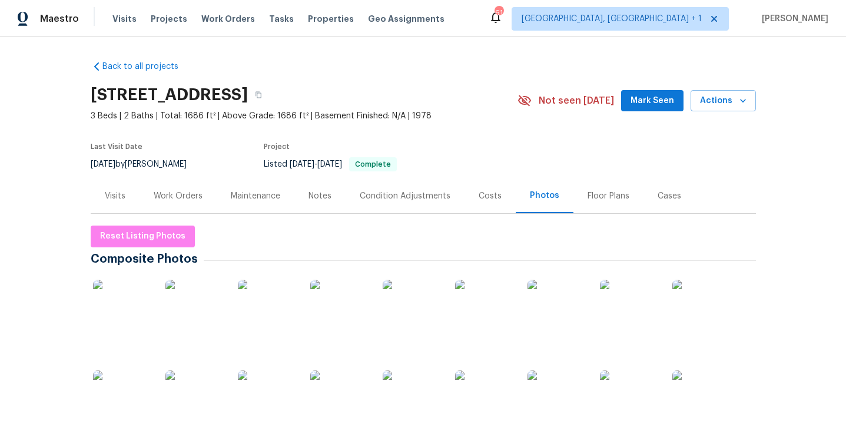
click at [108, 310] on img at bounding box center [122, 308] width 59 height 59
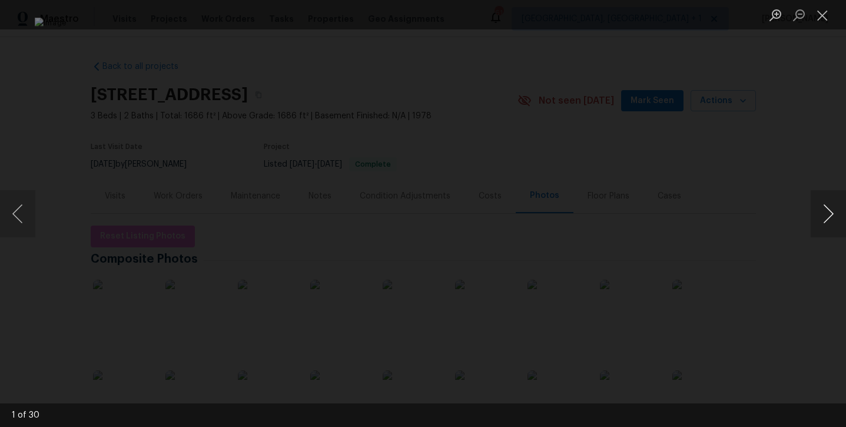
click at [832, 214] on button "Next image" at bounding box center [827, 213] width 35 height 47
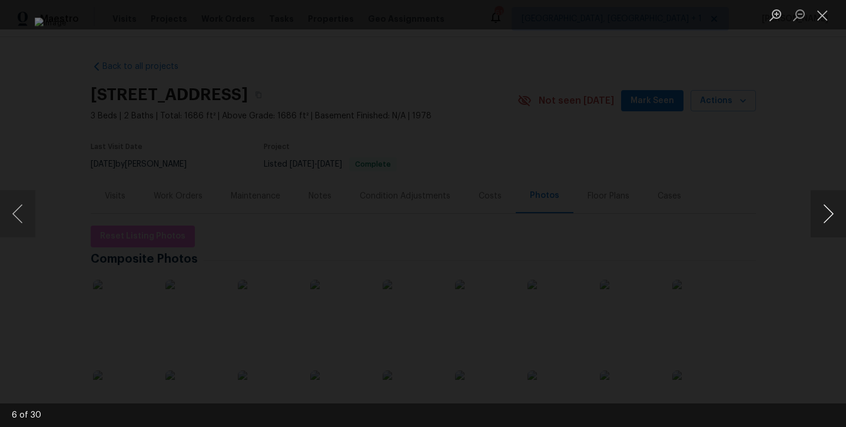
click at [832, 214] on button "Next image" at bounding box center [827, 213] width 35 height 47
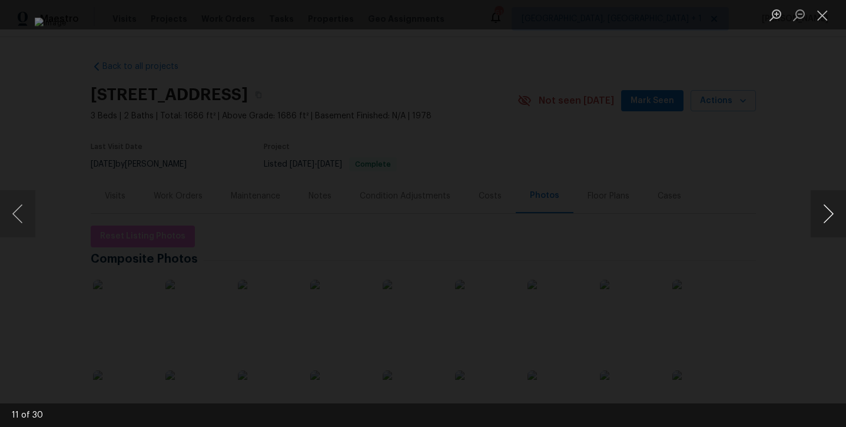
click at [832, 214] on button "Next image" at bounding box center [827, 213] width 35 height 47
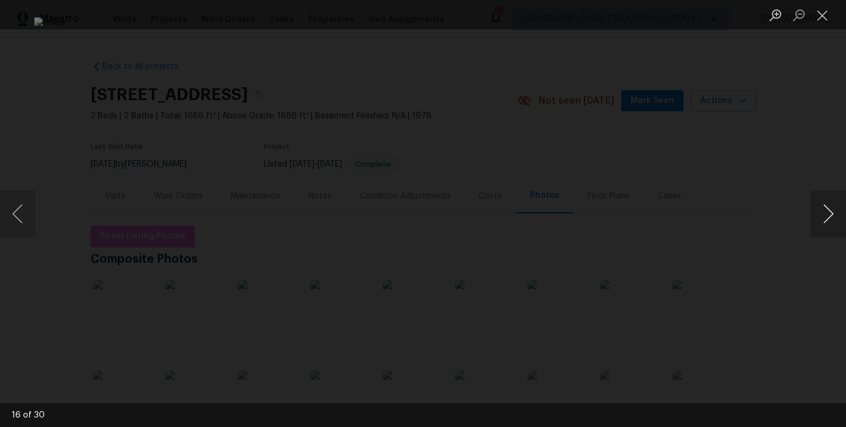
click at [833, 214] on button "Next image" at bounding box center [827, 213] width 35 height 47
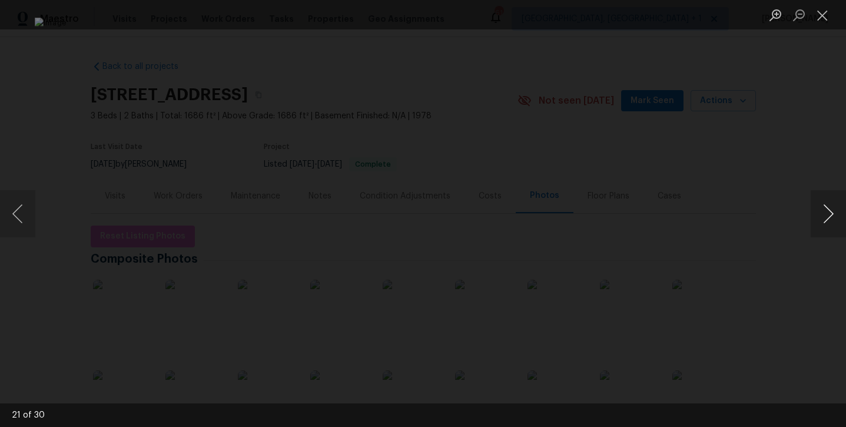
click at [831, 210] on button "Next image" at bounding box center [827, 213] width 35 height 47
click at [832, 210] on button "Next image" at bounding box center [827, 213] width 35 height 47
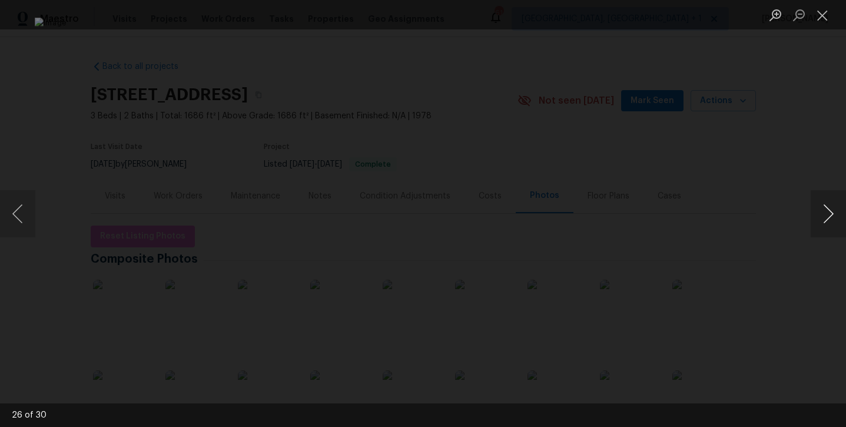
click at [832, 210] on button "Next image" at bounding box center [827, 213] width 35 height 47
click at [833, 210] on button "Next image" at bounding box center [827, 213] width 35 height 47
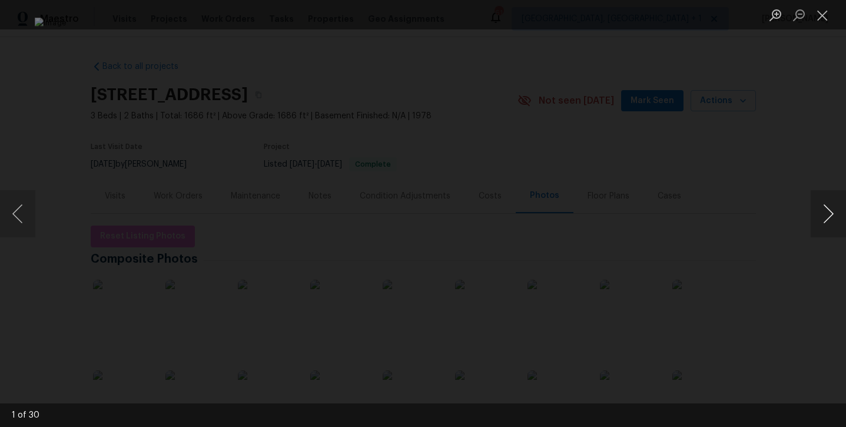
click at [833, 210] on button "Next image" at bounding box center [827, 213] width 35 height 47
click at [15, 206] on button "Previous image" at bounding box center [17, 213] width 35 height 47
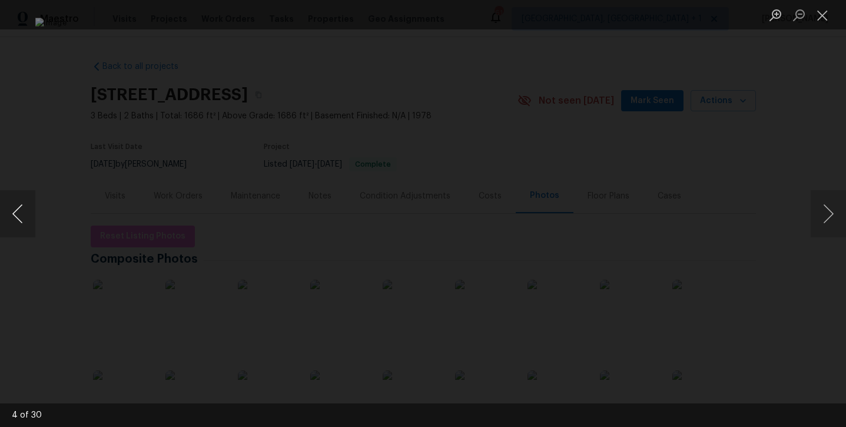
click at [20, 229] on button "Previous image" at bounding box center [17, 213] width 35 height 47
click at [835, 197] on button "Next image" at bounding box center [827, 213] width 35 height 47
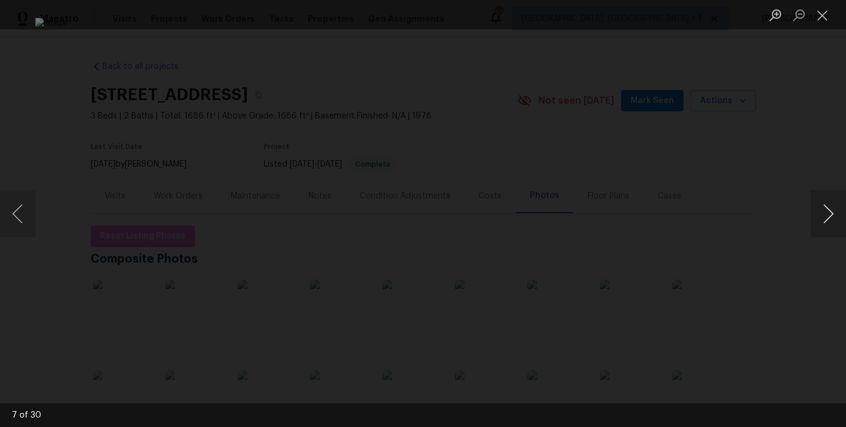
click at [835, 197] on button "Next image" at bounding box center [827, 213] width 35 height 47
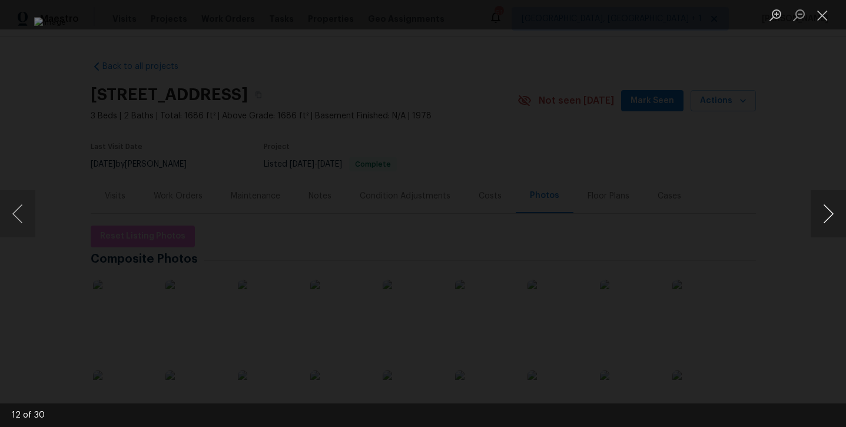
click at [835, 197] on button "Next image" at bounding box center [827, 213] width 35 height 47
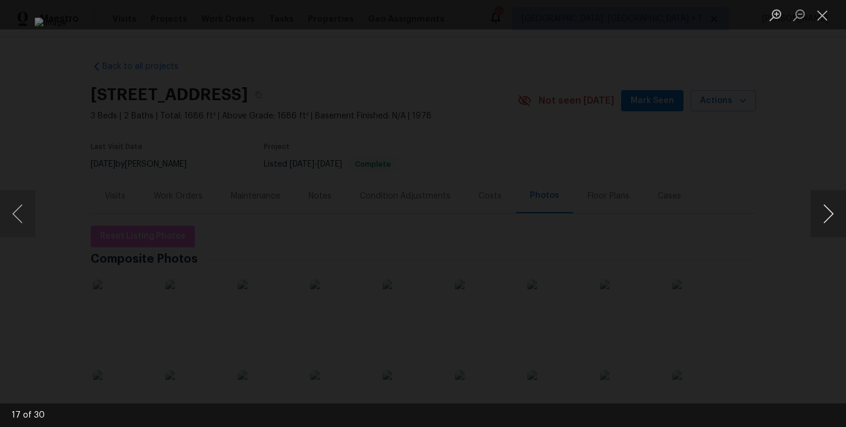
click at [835, 197] on button "Next image" at bounding box center [827, 213] width 35 height 47
click at [824, 12] on button "Close lightbox" at bounding box center [822, 15] width 24 height 21
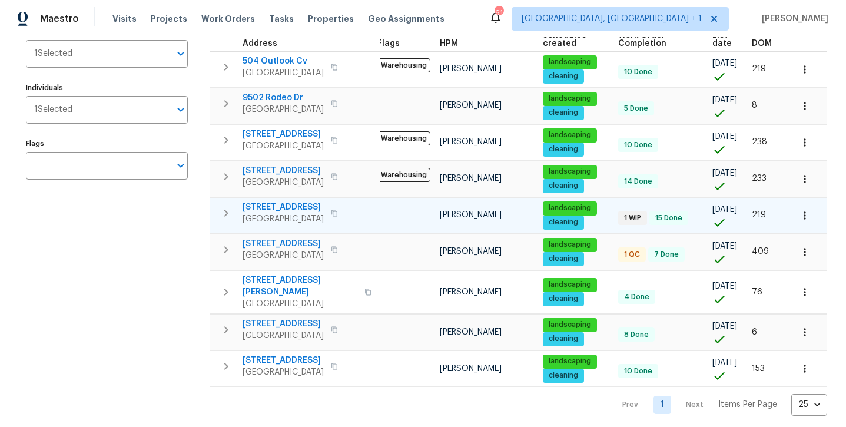
scroll to position [0, 7]
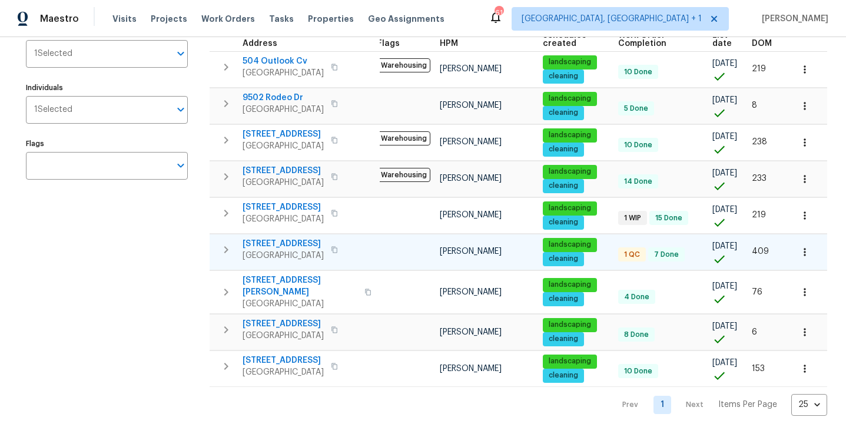
click at [265, 245] on span "[STREET_ADDRESS]" at bounding box center [282, 244] width 81 height 12
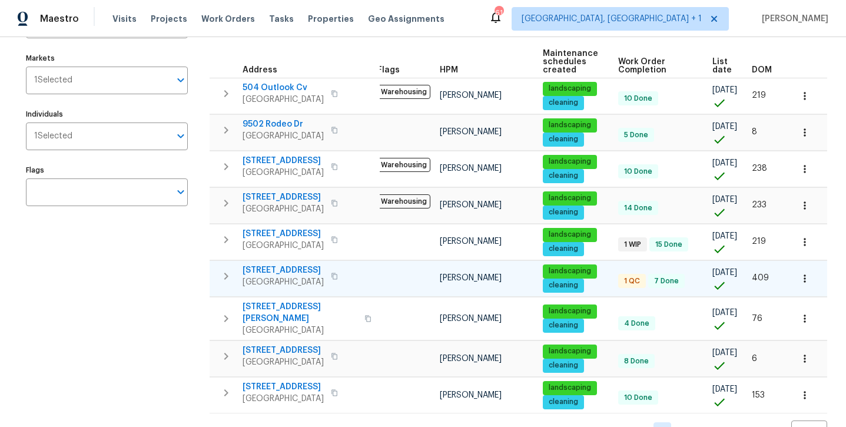
scroll to position [112, 0]
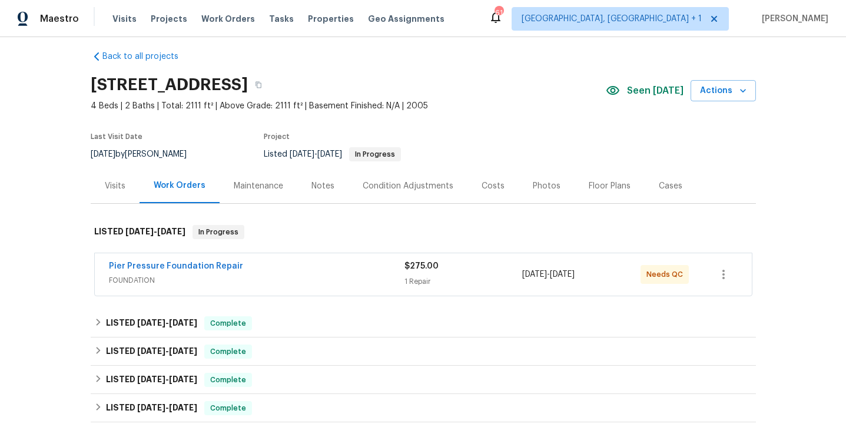
scroll to position [17, 0]
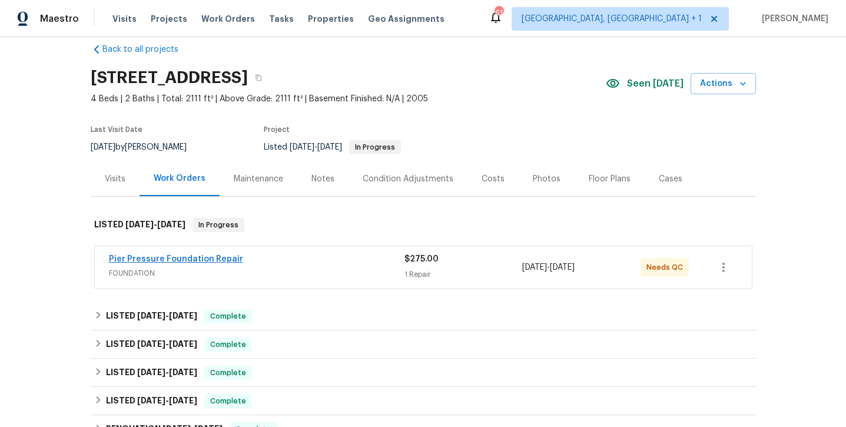
click at [204, 258] on link "Pier Pressure Foundation Repair" at bounding box center [176, 259] width 134 height 8
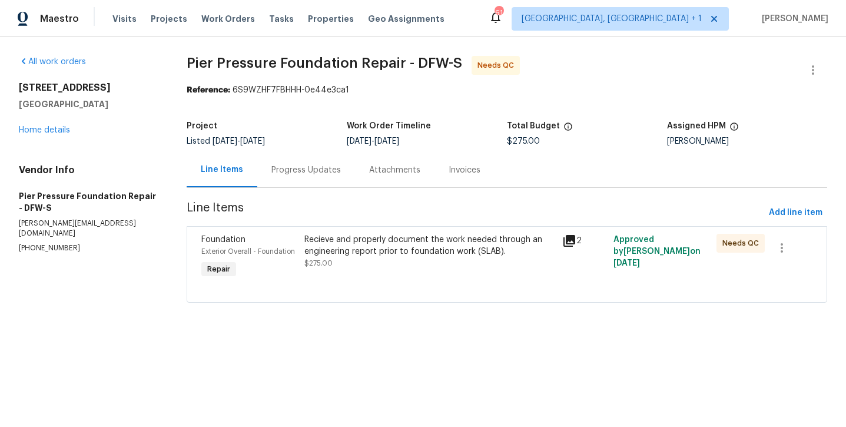
click at [285, 171] on div "Progress Updates" at bounding box center [305, 170] width 69 height 12
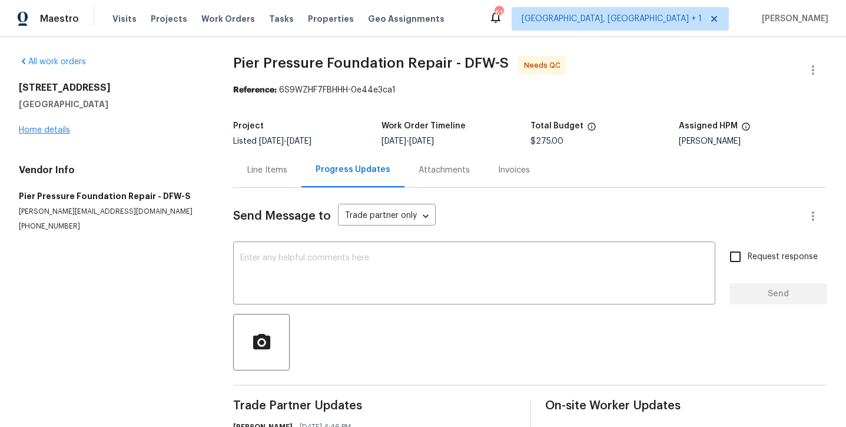
click at [38, 129] on link "Home details" at bounding box center [44, 130] width 51 height 8
